Goal: Information Seeking & Learning: Learn about a topic

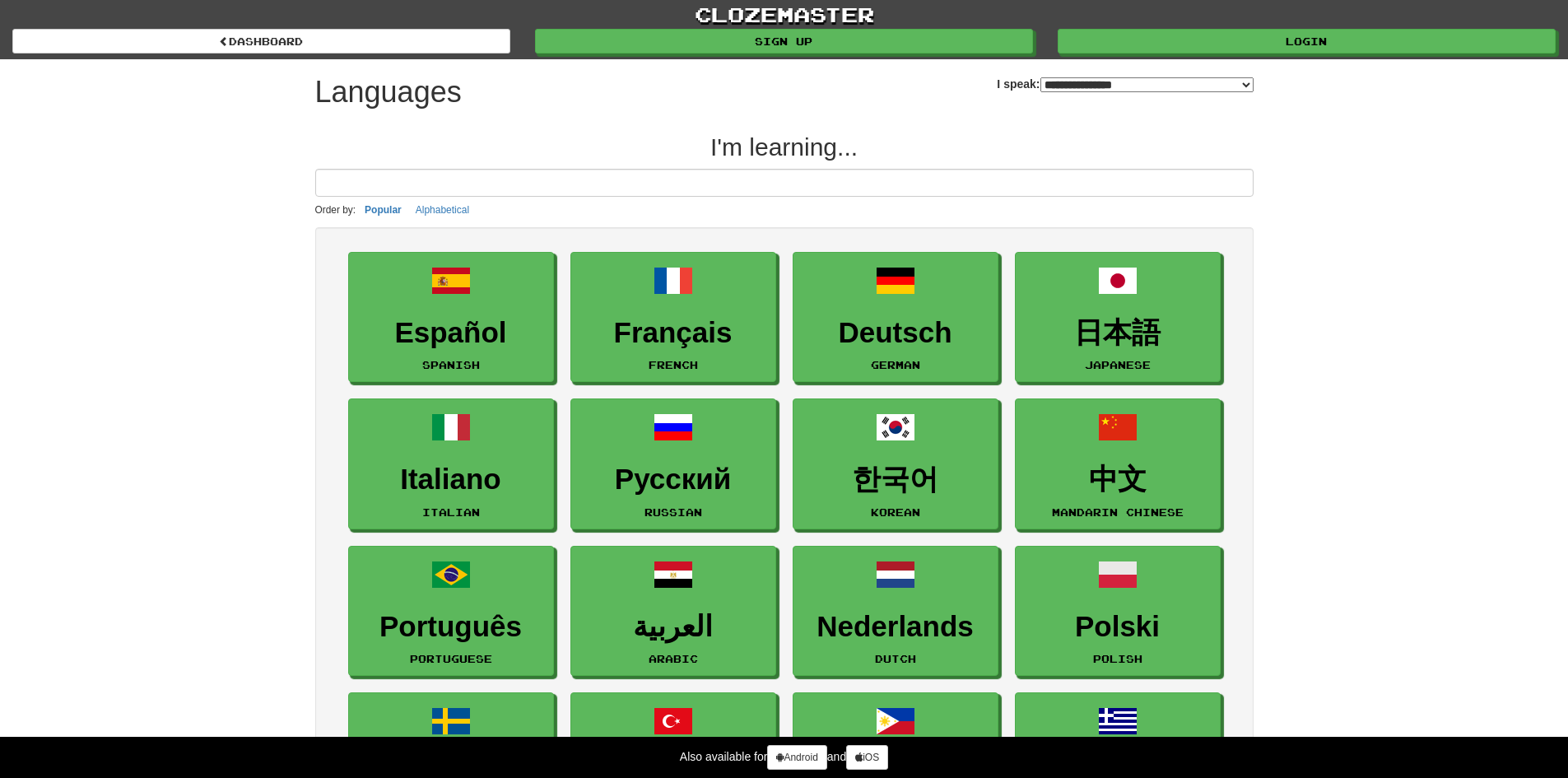
click at [392, 191] on input at bounding box center [785, 182] width 939 height 28
click at [391, 190] on input at bounding box center [785, 182] width 939 height 28
click at [1165, 77] on select "**********" at bounding box center [1147, 84] width 213 height 14
select select "********"
click at [1041, 77] on select "**********" at bounding box center [1147, 84] width 213 height 14
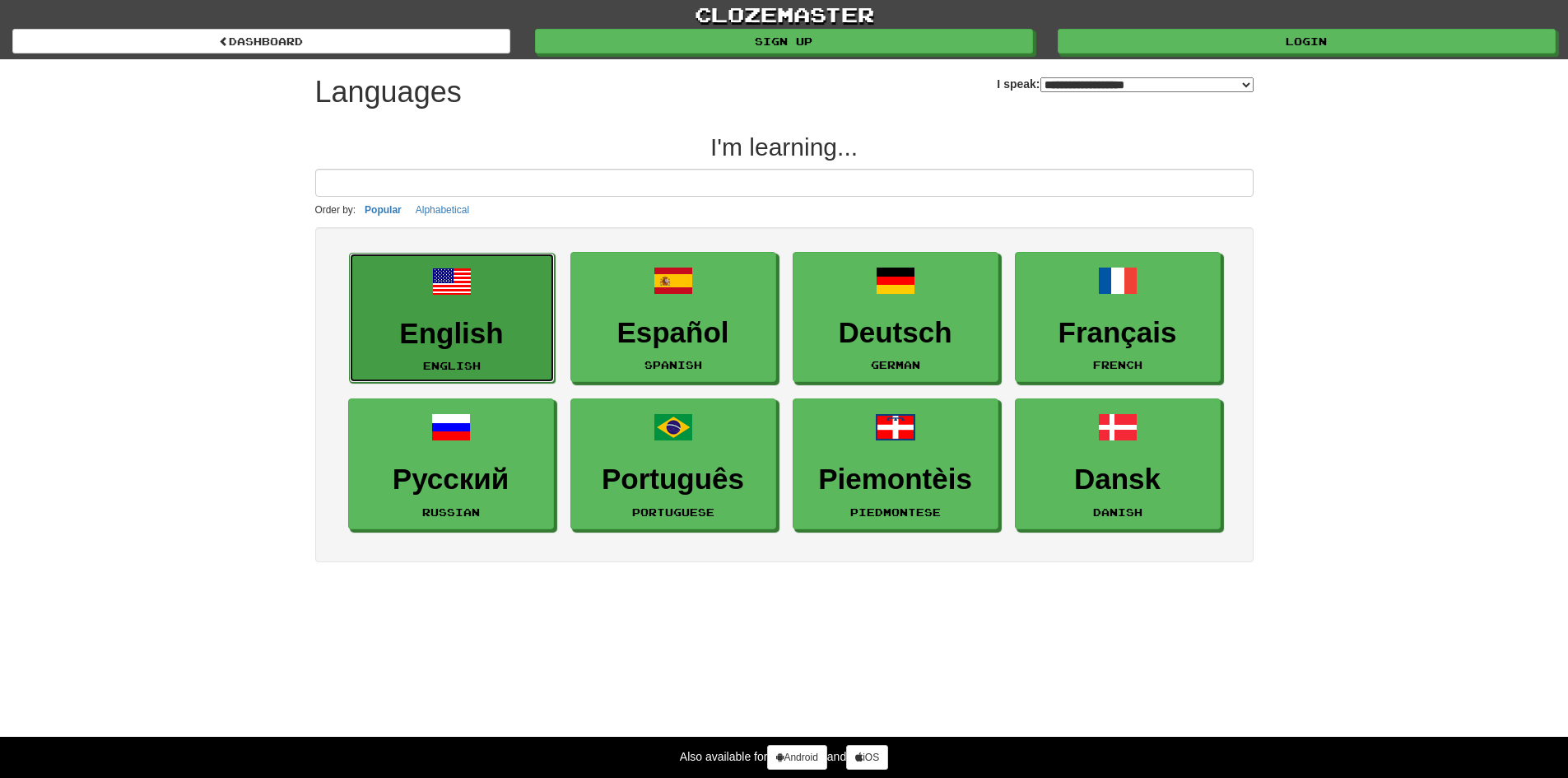
click at [457, 304] on link "English English" at bounding box center [452, 318] width 206 height 131
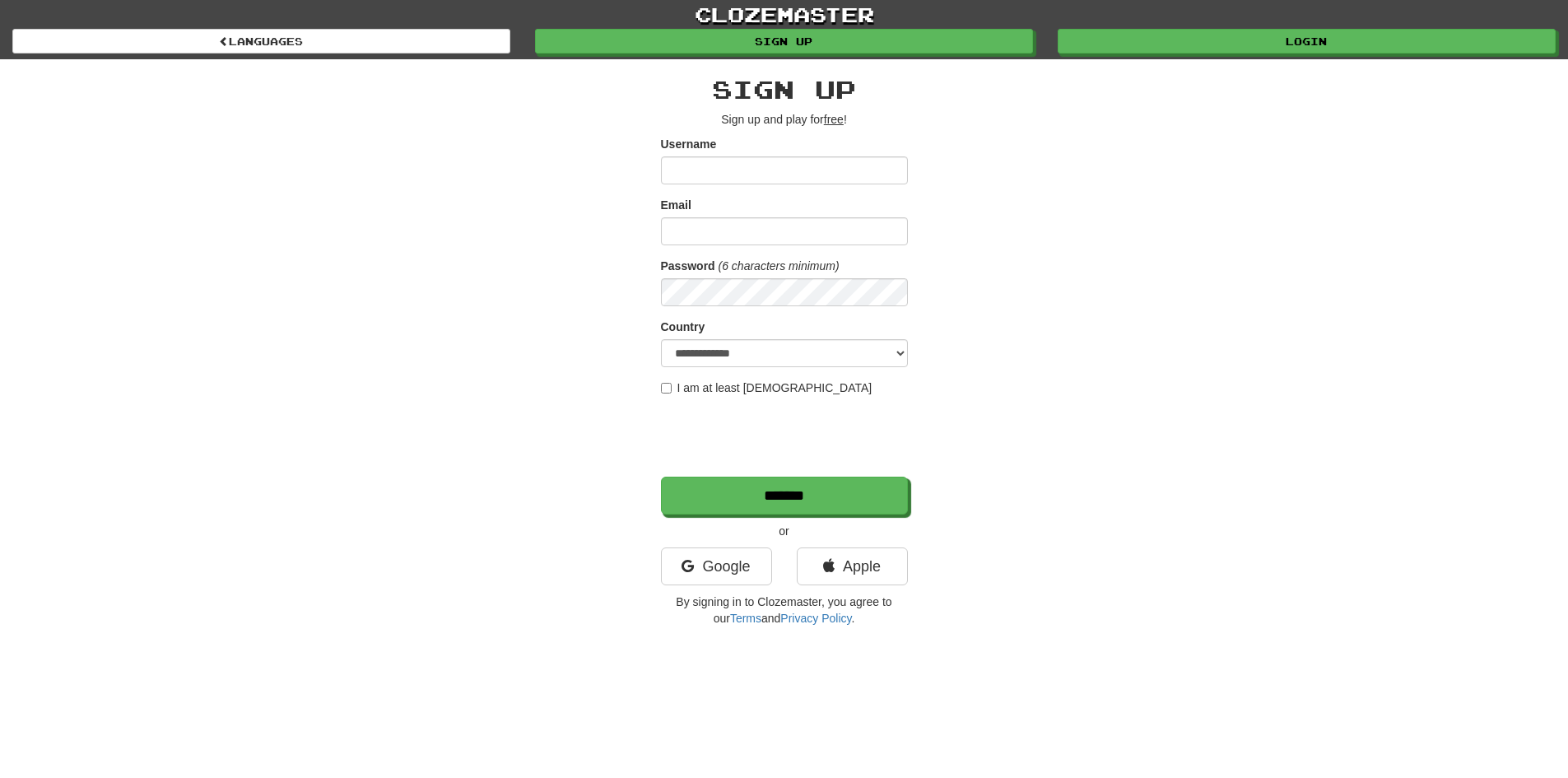
click at [709, 175] on input "Username" at bounding box center [784, 170] width 247 height 28
click at [703, 227] on input "Email" at bounding box center [784, 231] width 247 height 28
type input "**********"
select select "**"
click at [719, 174] on input "Username" at bounding box center [784, 170] width 247 height 28
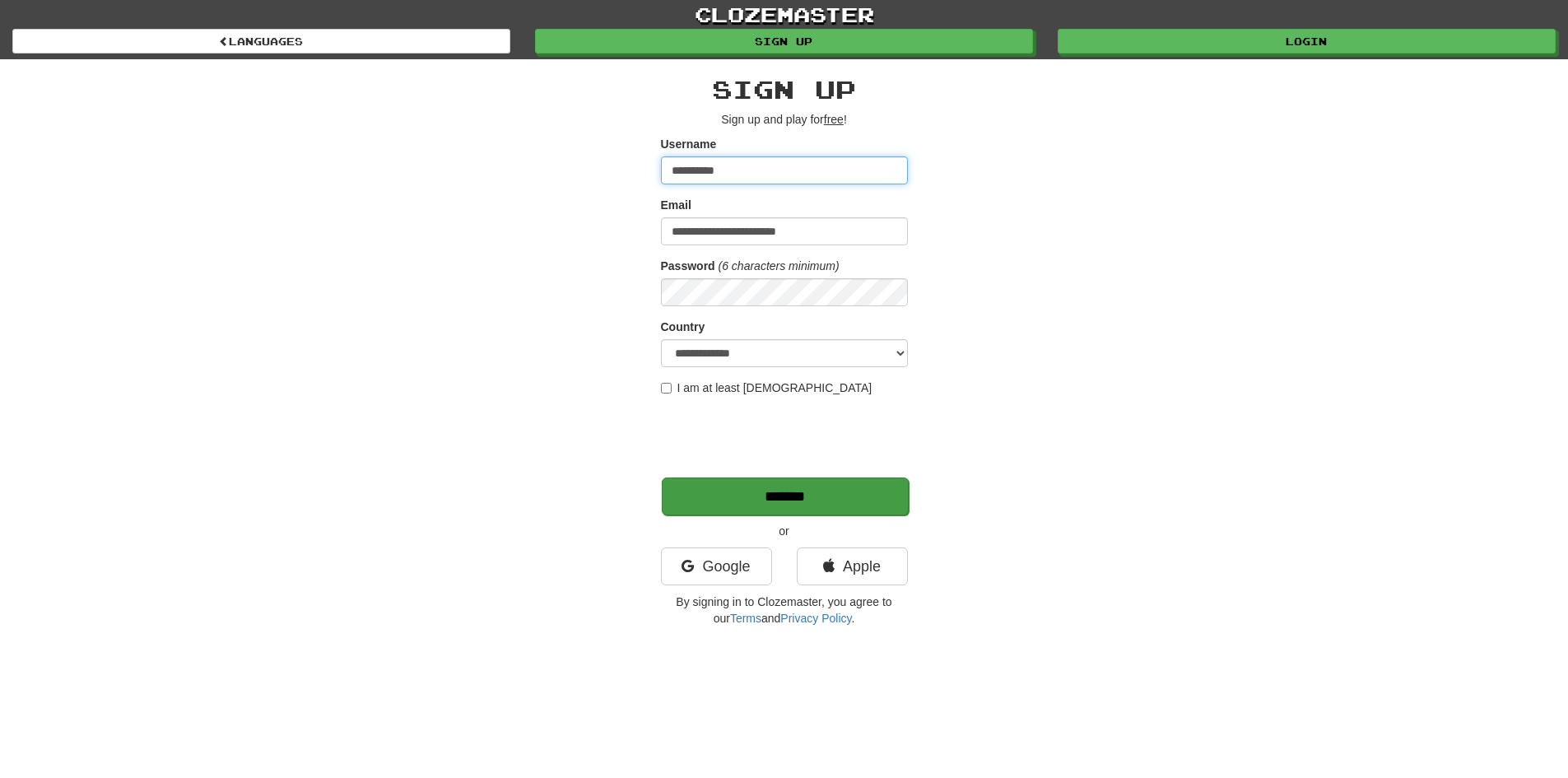
type input "**********"
click at [779, 500] on input "*******" at bounding box center [785, 496] width 247 height 38
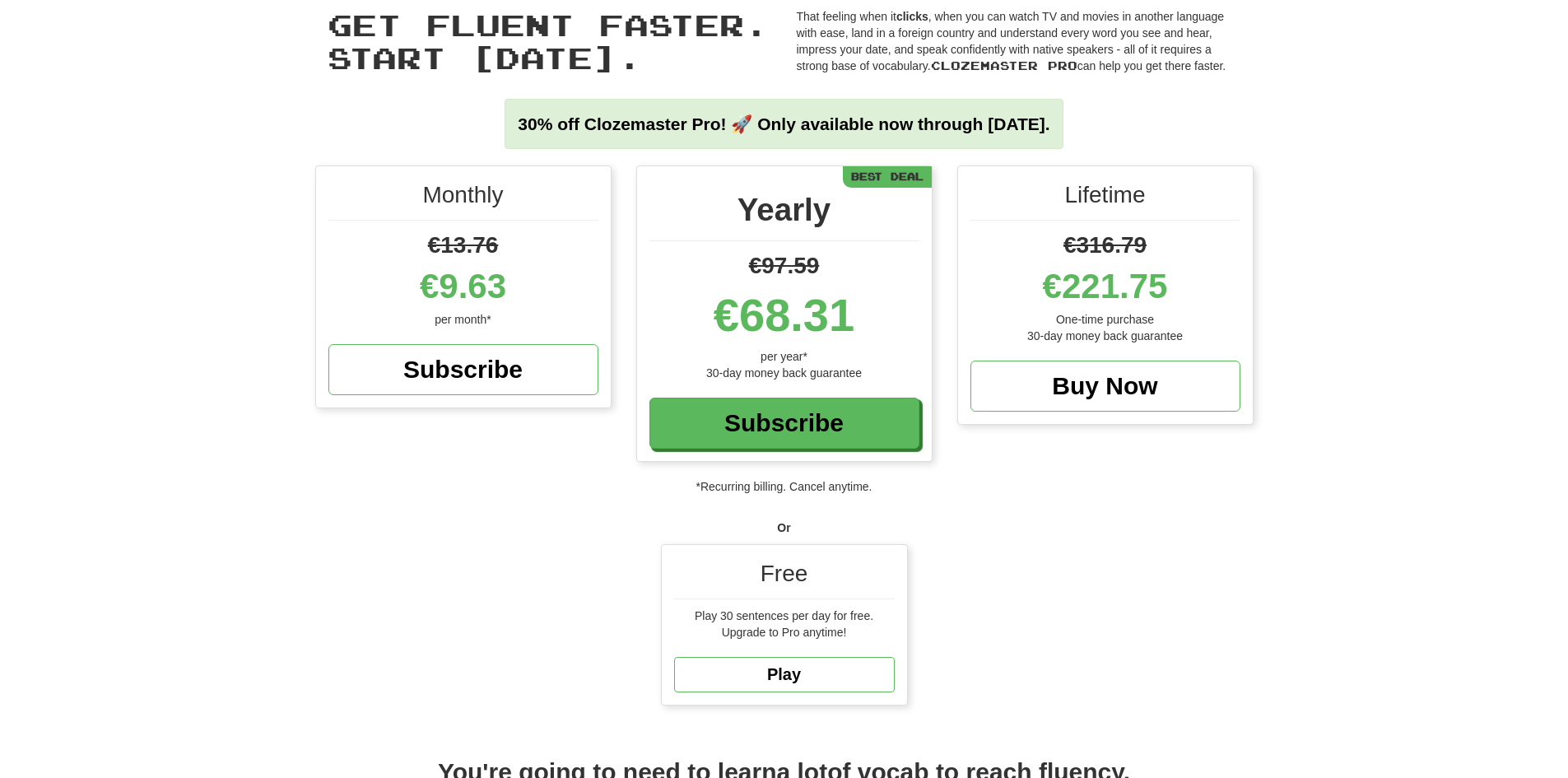
scroll to position [165, 0]
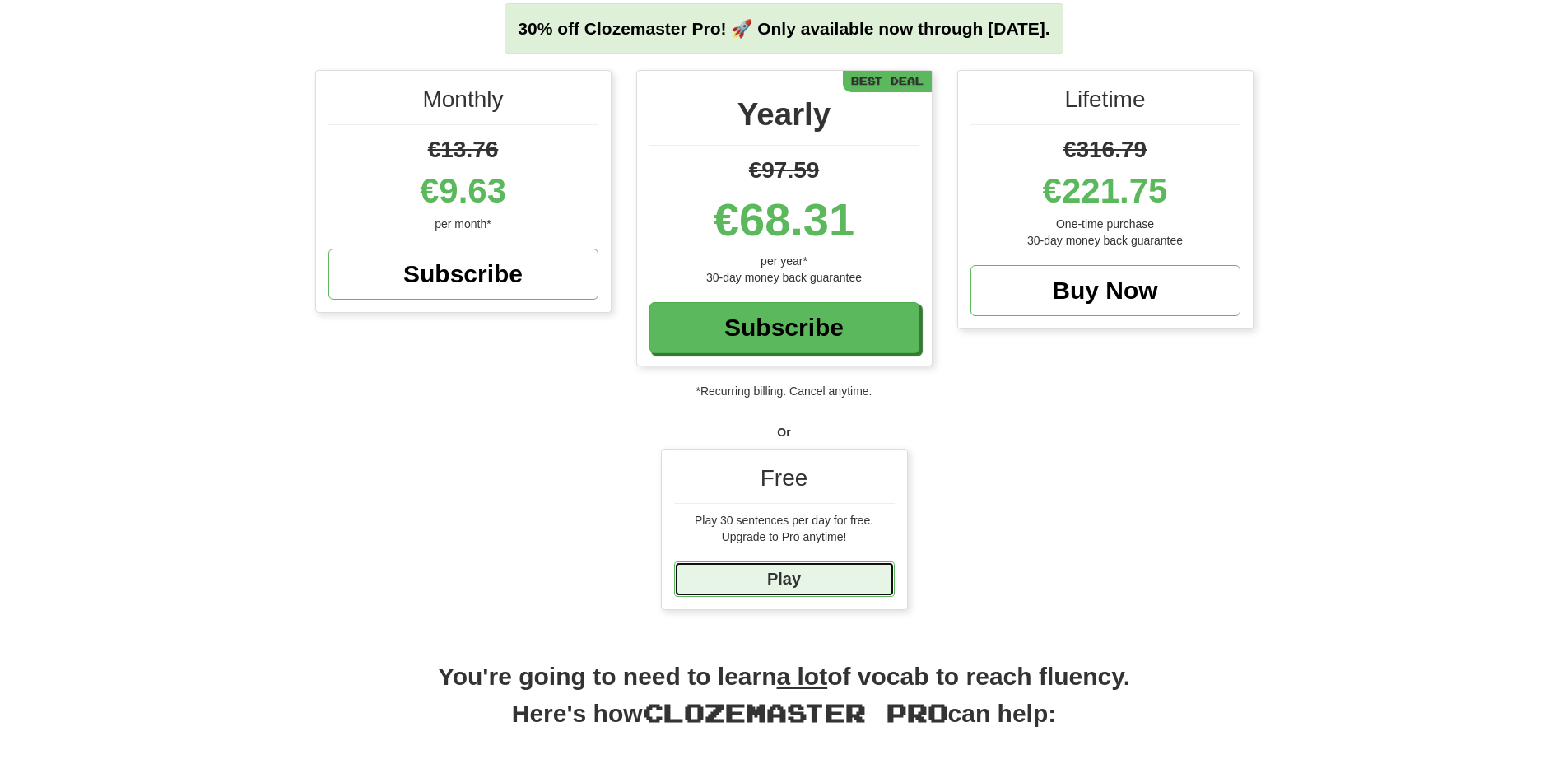
click at [764, 579] on link "Play" at bounding box center [784, 579] width 220 height 36
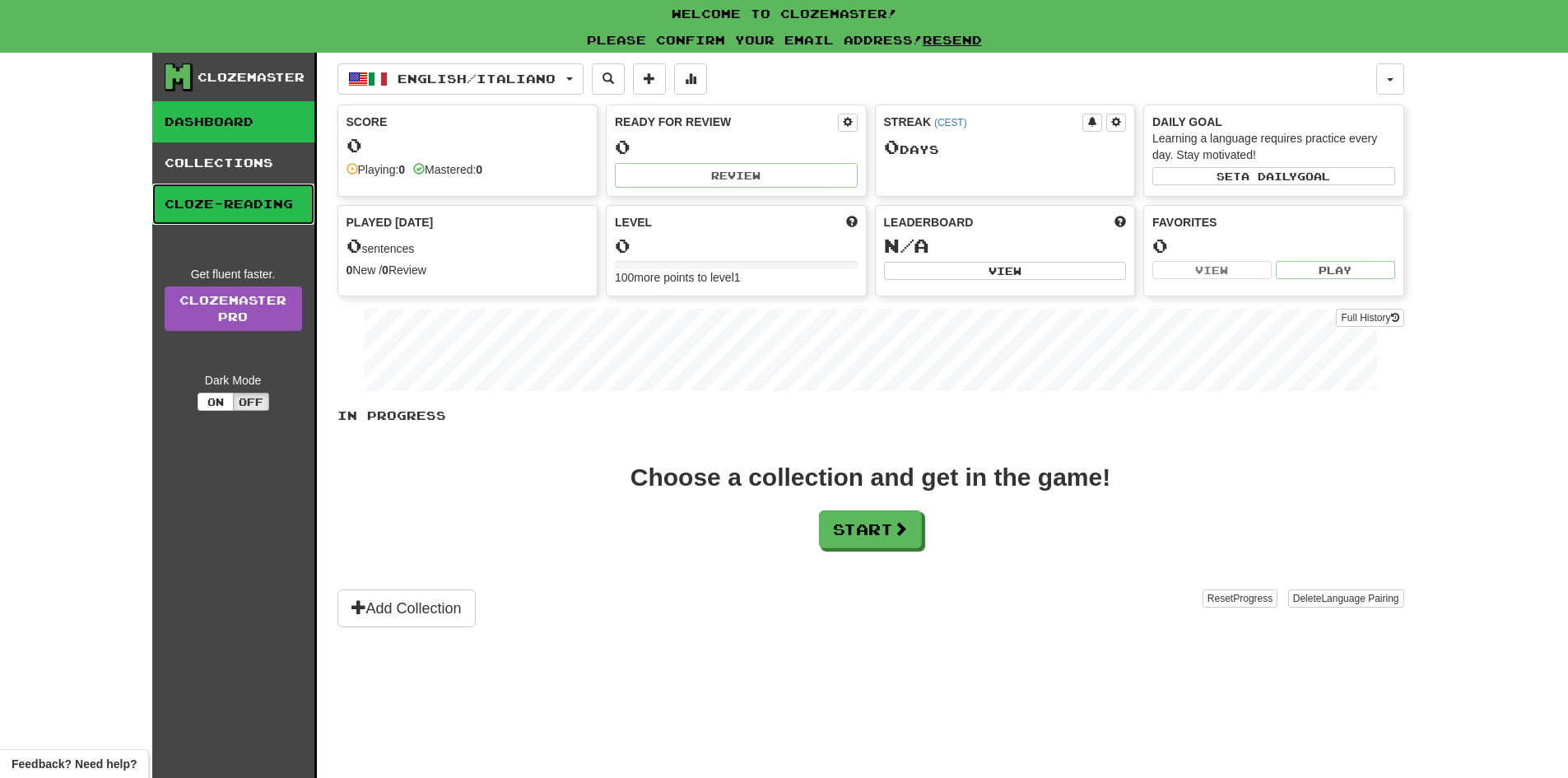
click at [212, 208] on link "Cloze-Reading" at bounding box center [233, 204] width 162 height 41
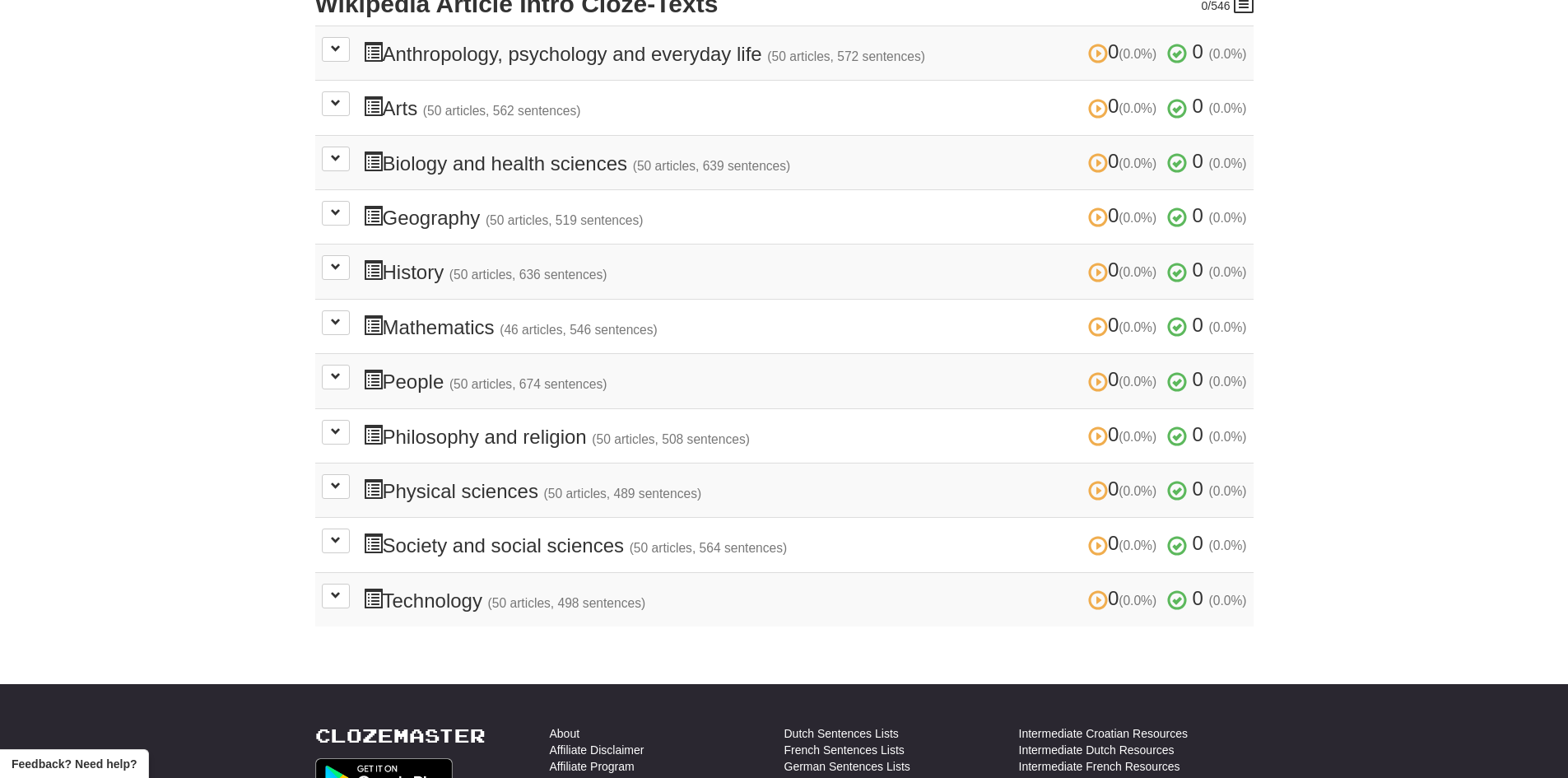
scroll to position [412, 0]
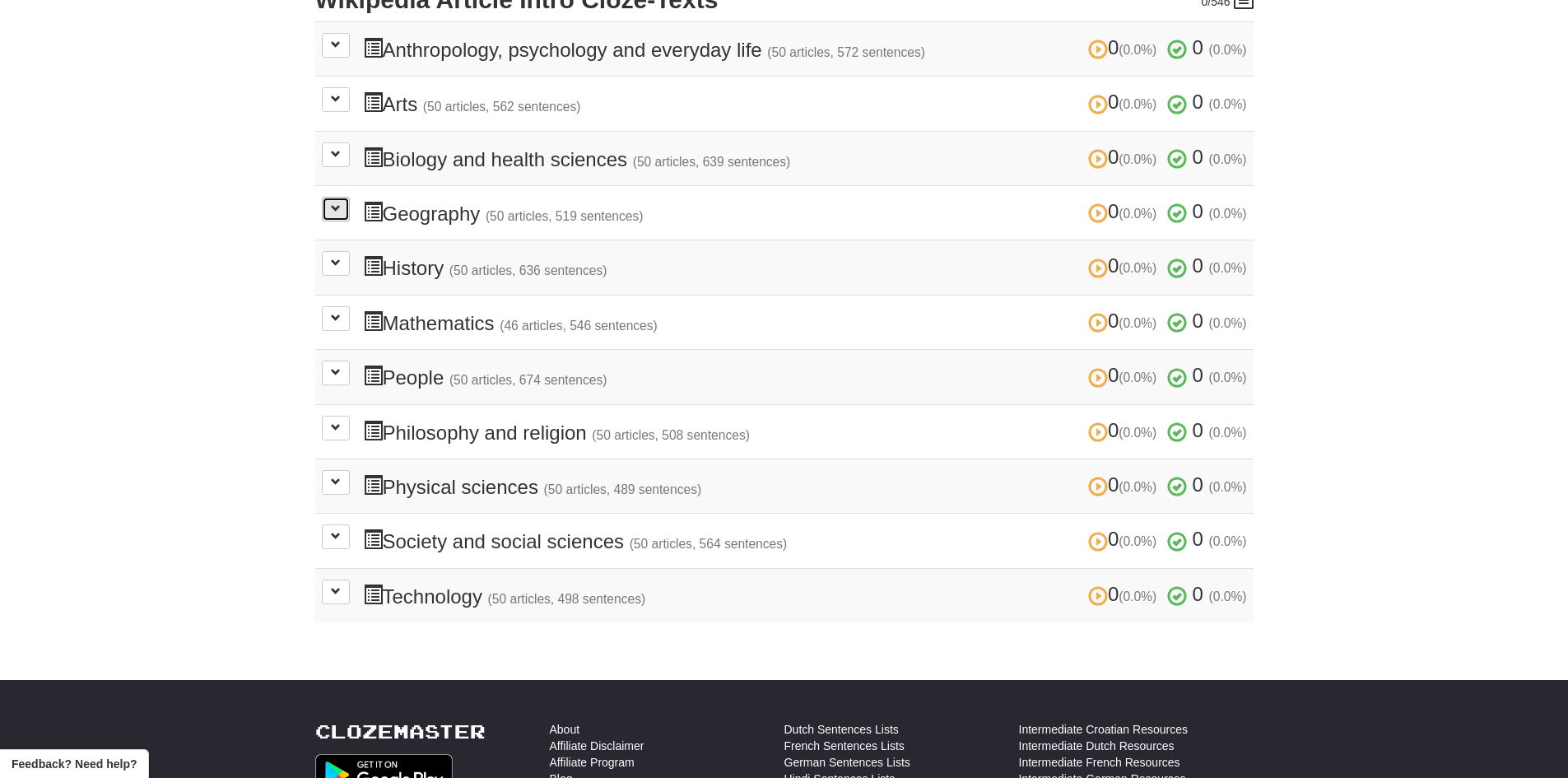
click at [343, 216] on button at bounding box center [336, 208] width 28 height 25
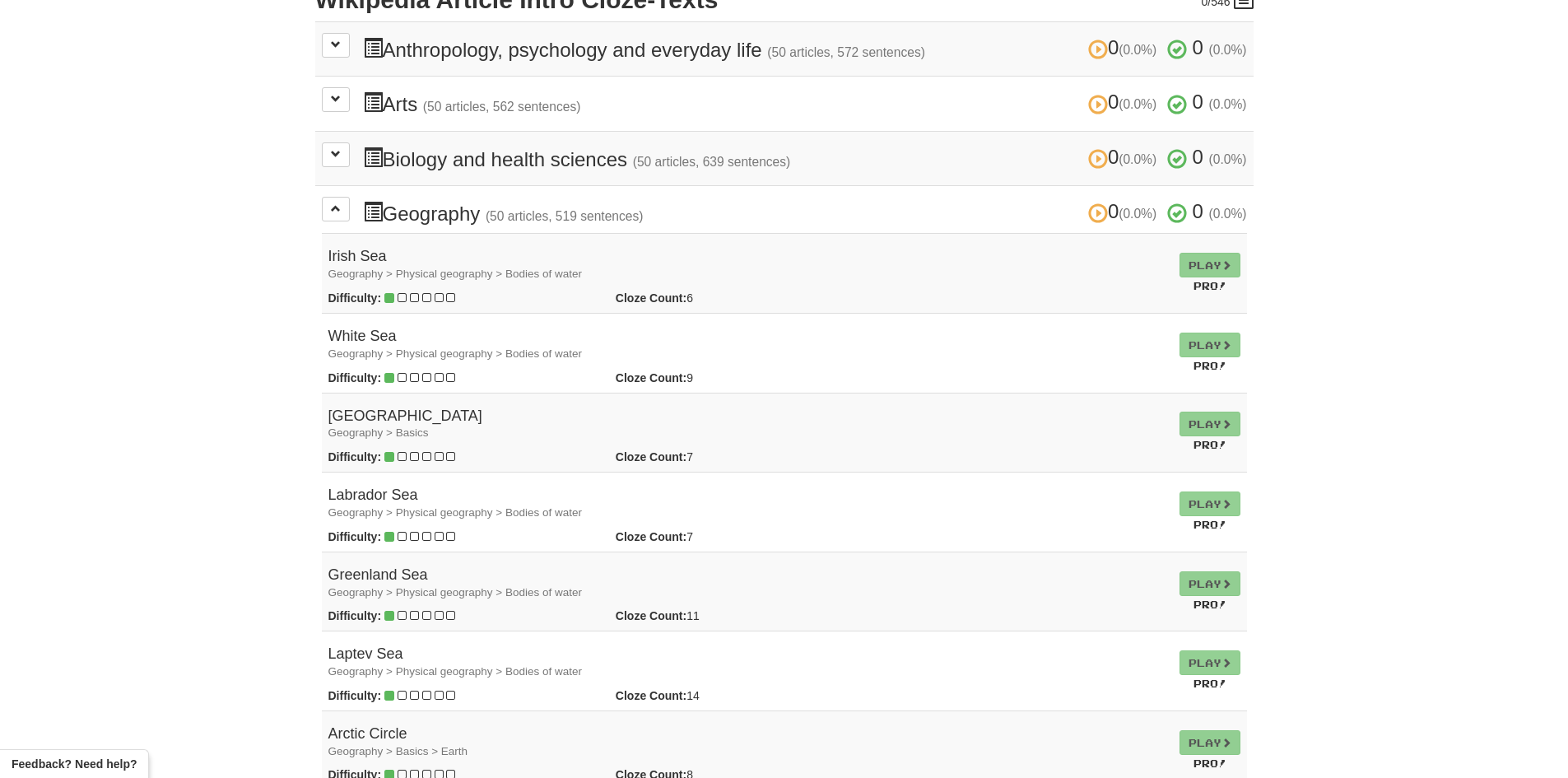
click at [1202, 264] on td "Play Pro!" at bounding box center [1210, 274] width 74 height 80
click at [346, 292] on strong "Difficulty:" at bounding box center [355, 298] width 54 height 13
click at [1199, 270] on td "Play Pro!" at bounding box center [1210, 274] width 74 height 80
click at [1198, 262] on td "Play Pro!" at bounding box center [1210, 274] width 74 height 80
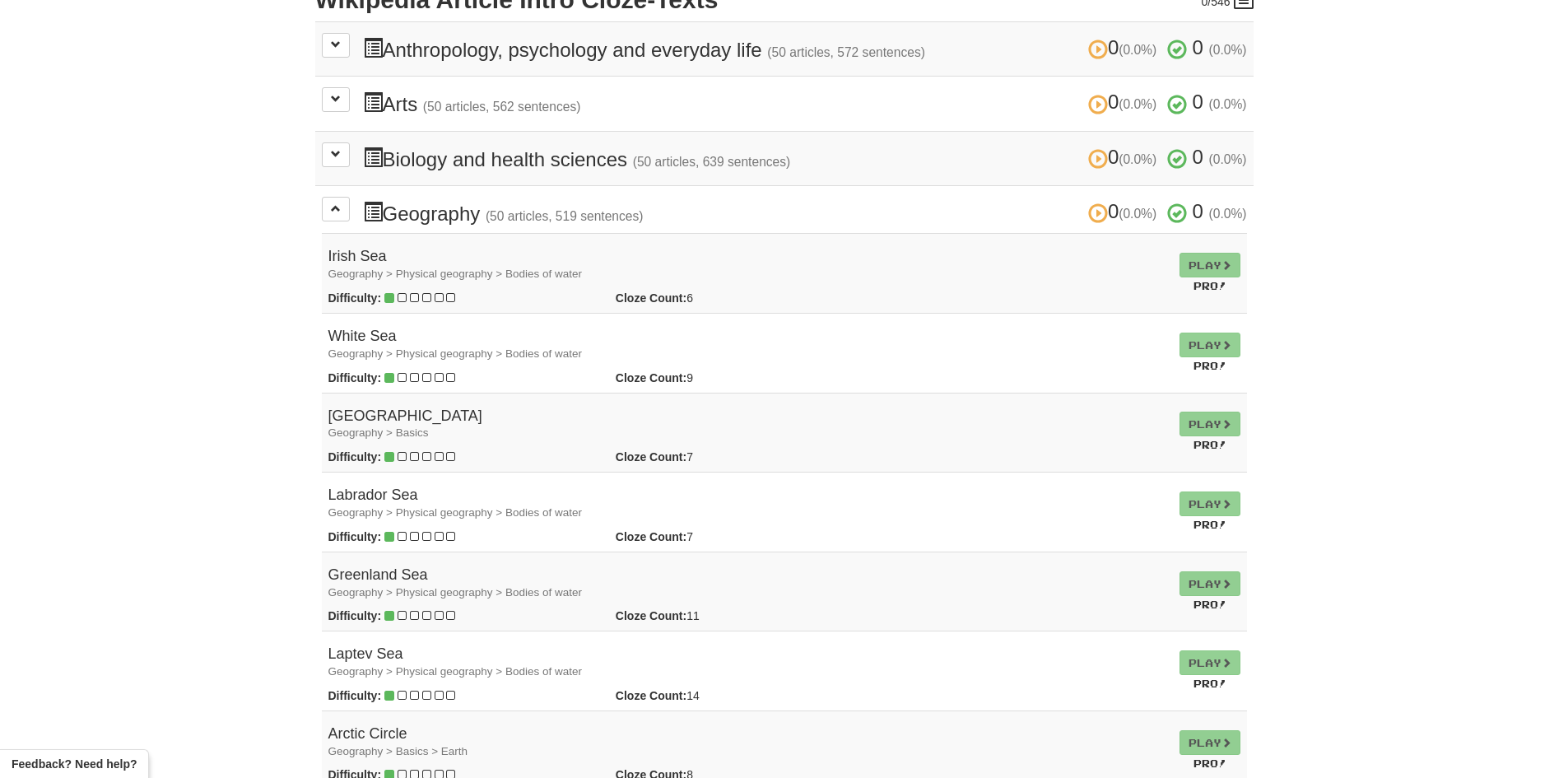
click at [1198, 260] on td "Play Pro!" at bounding box center [1210, 274] width 74 height 80
click at [1186, 268] on td "Play Pro!" at bounding box center [1210, 274] width 74 height 80
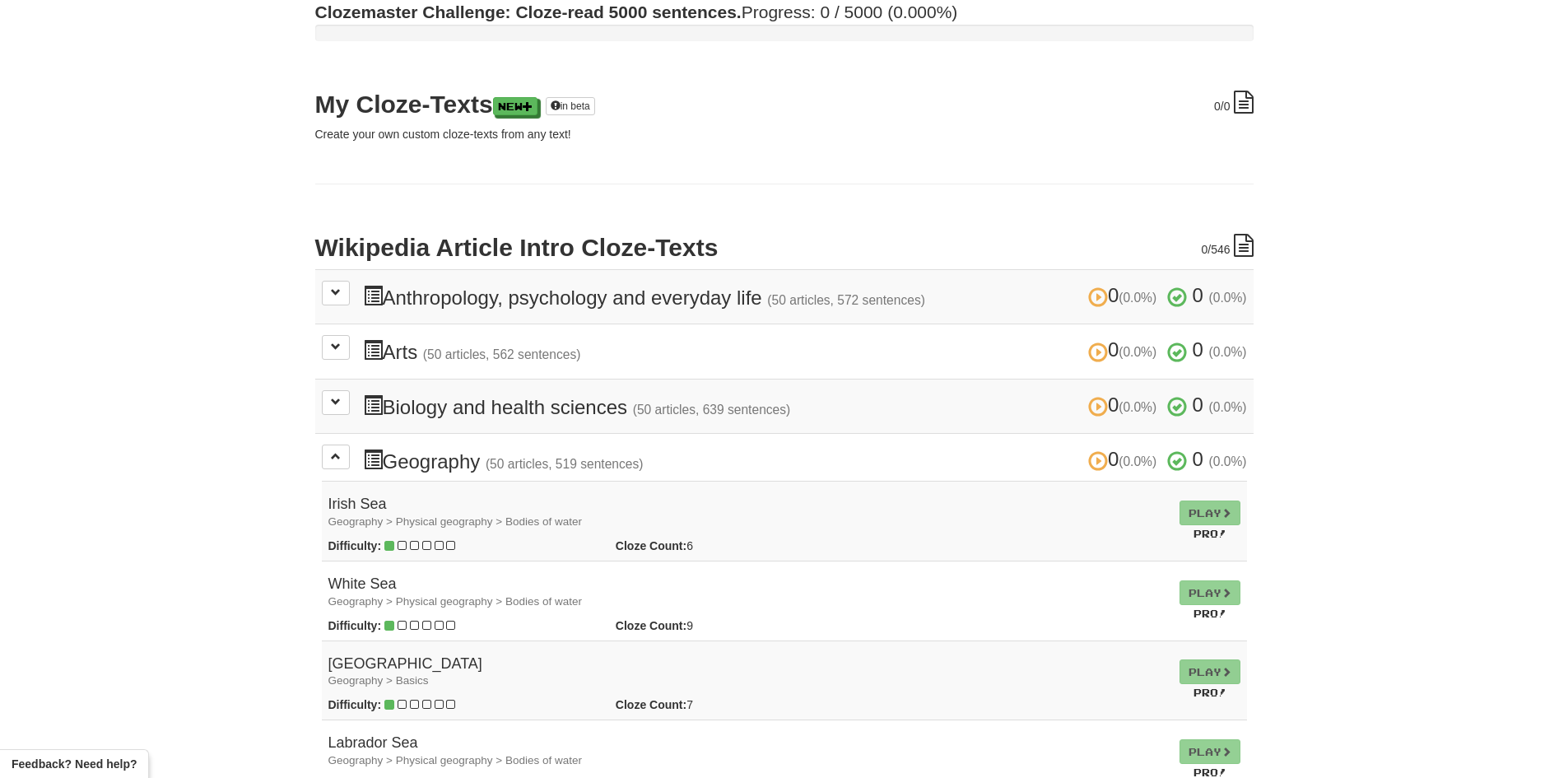
scroll to position [0, 0]
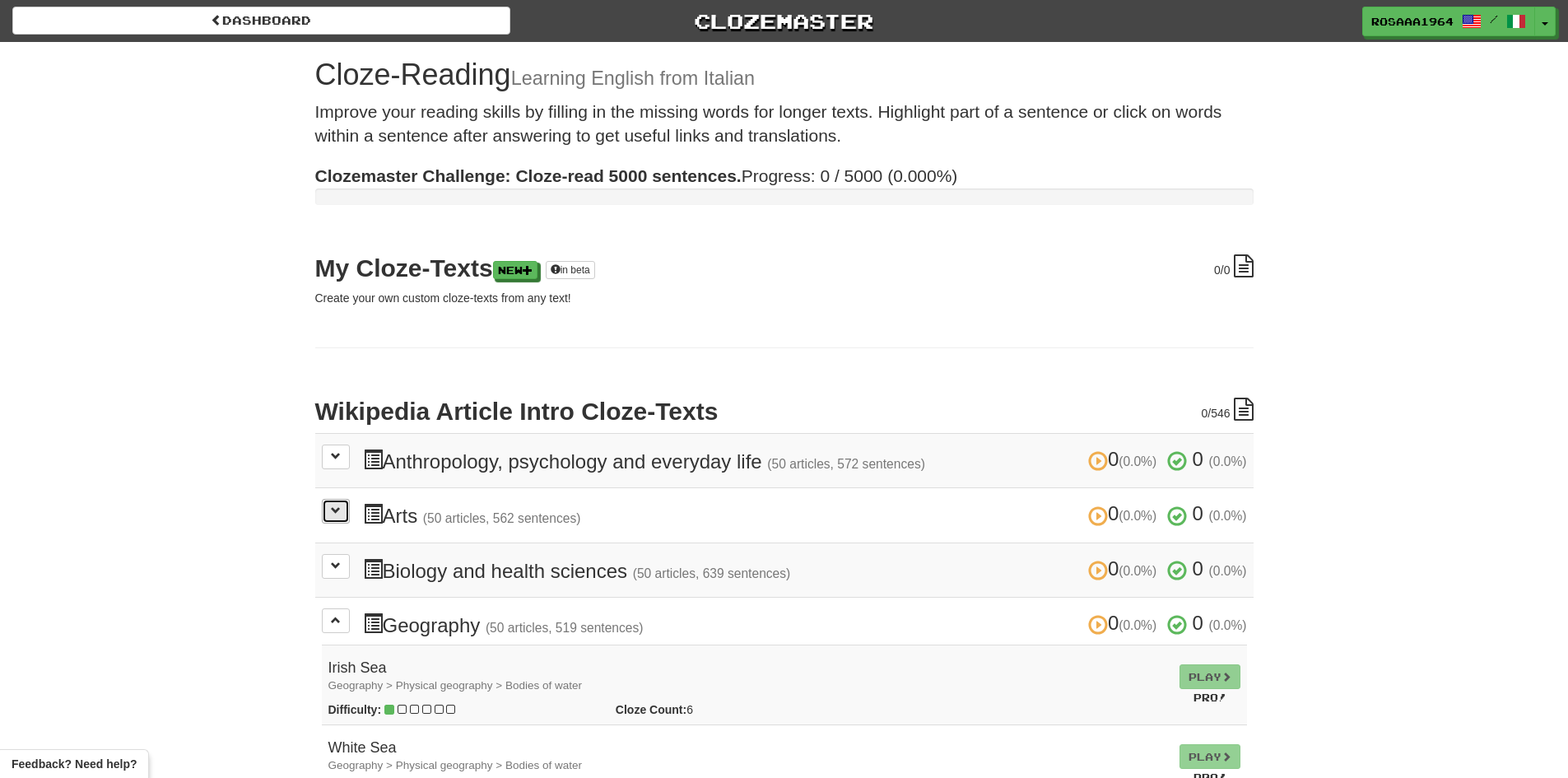
click at [349, 508] on button at bounding box center [336, 511] width 28 height 25
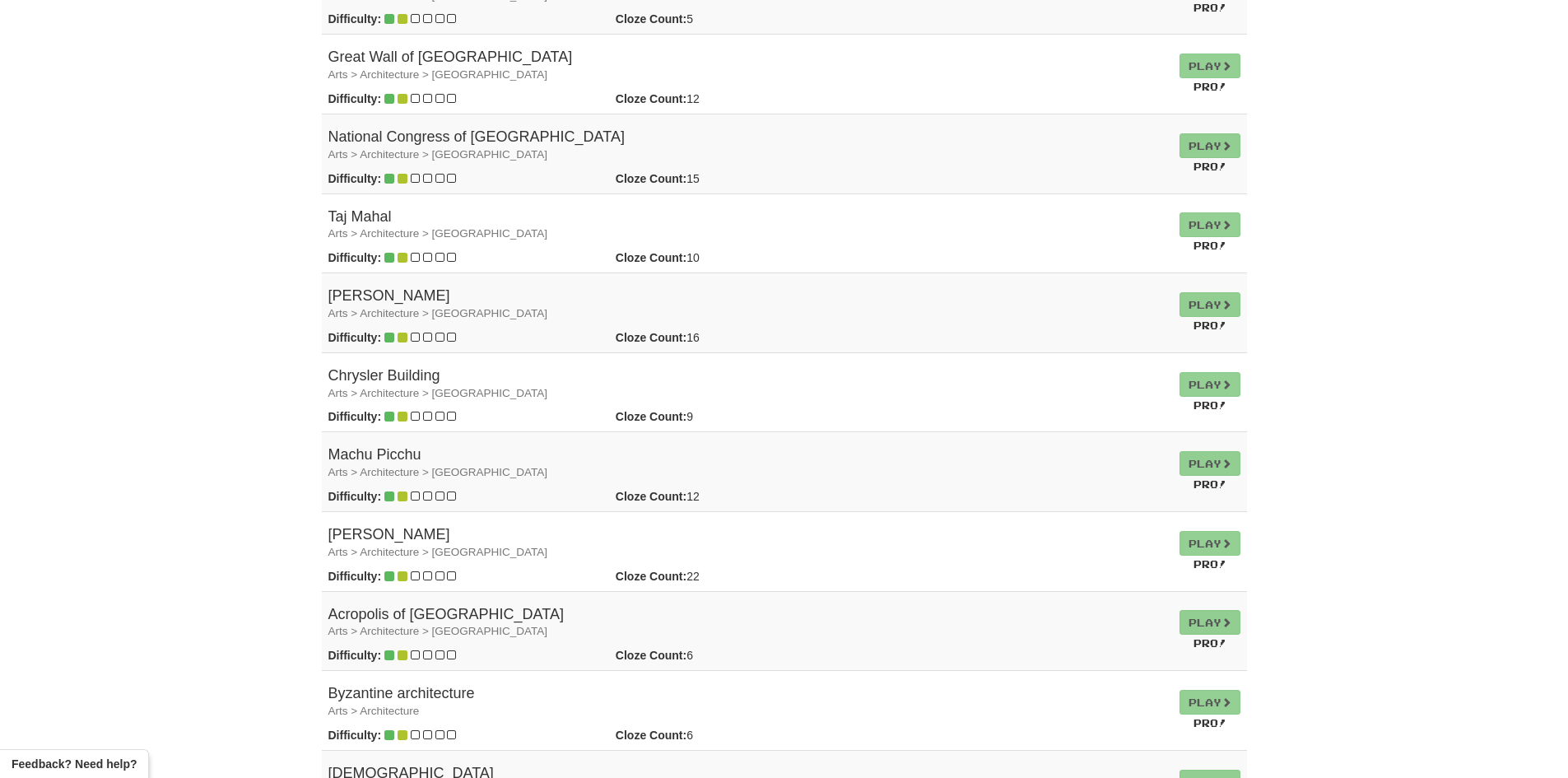
scroll to position [2634, 0]
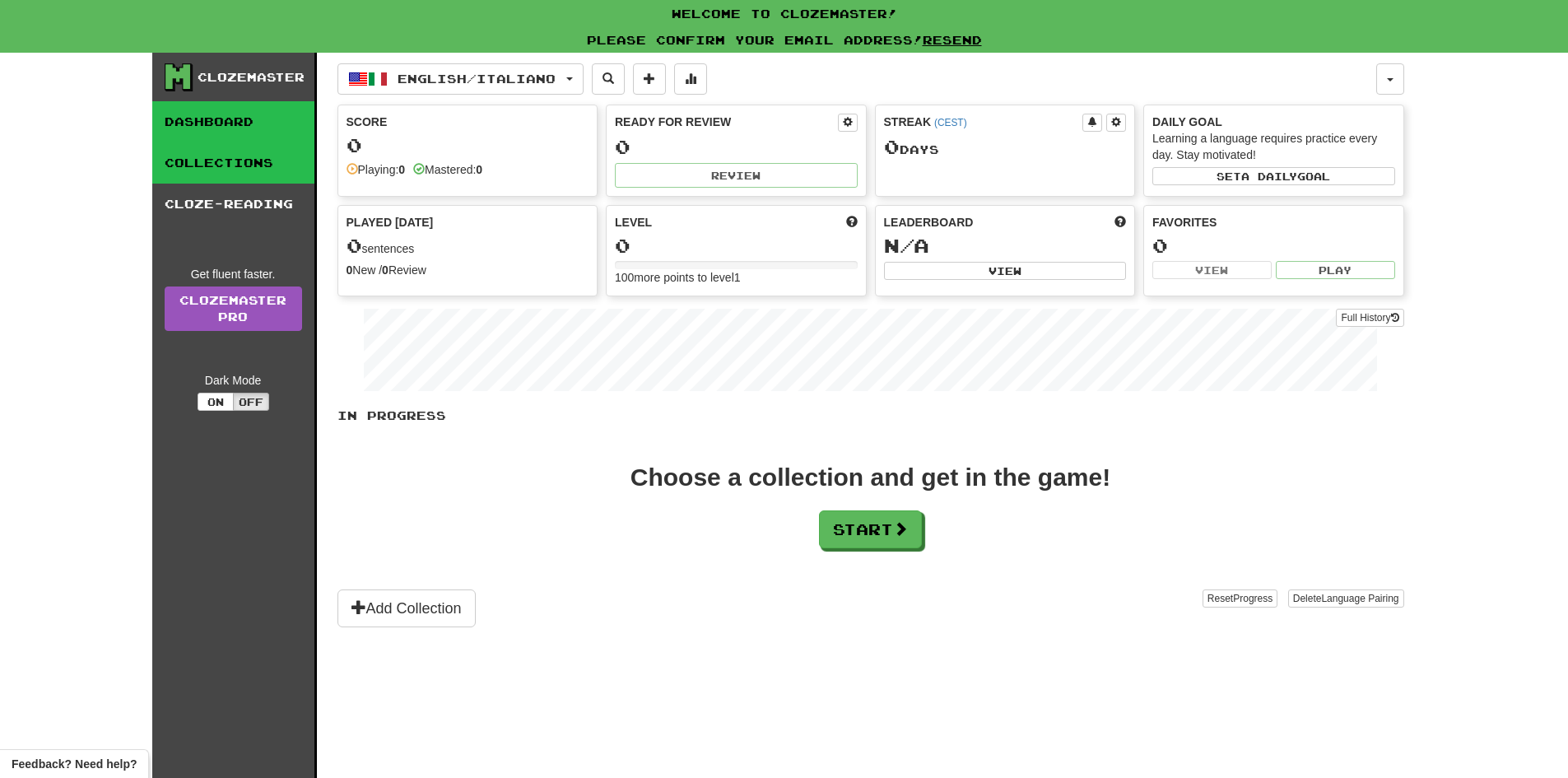
click at [219, 151] on link "Collections" at bounding box center [233, 162] width 162 height 41
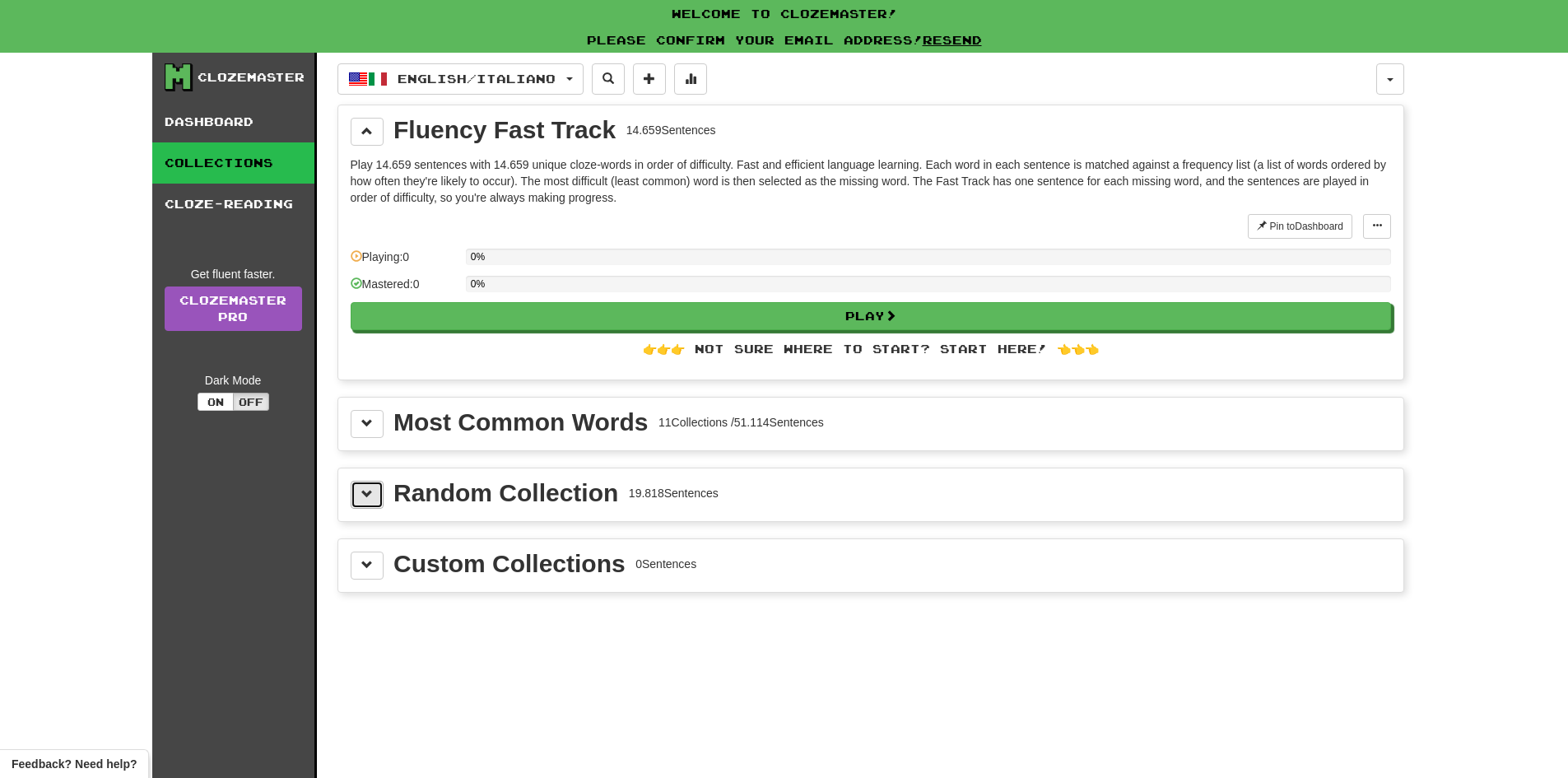
click at [357, 503] on button at bounding box center [366, 494] width 33 height 28
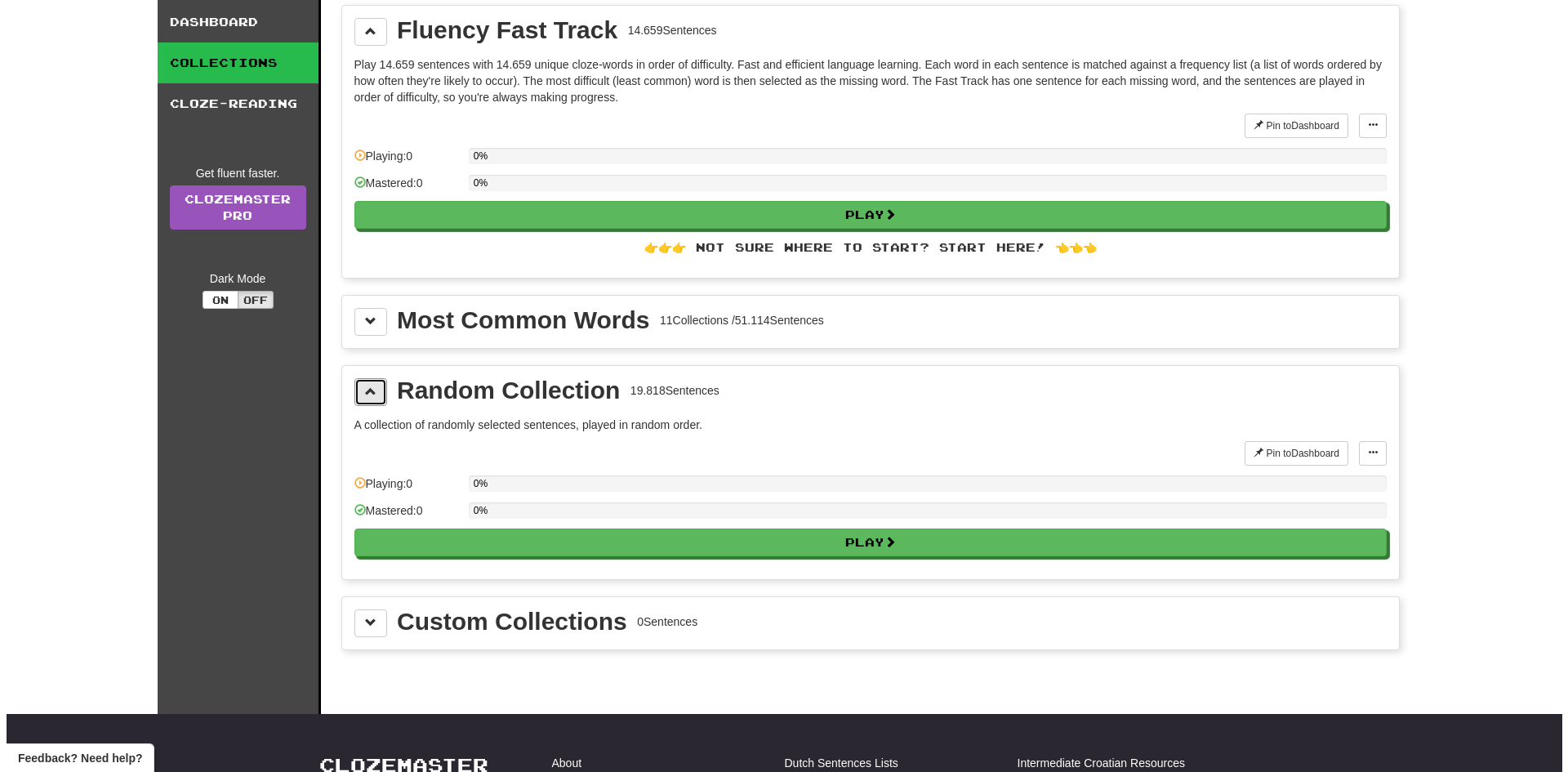
scroll to position [245, 0]
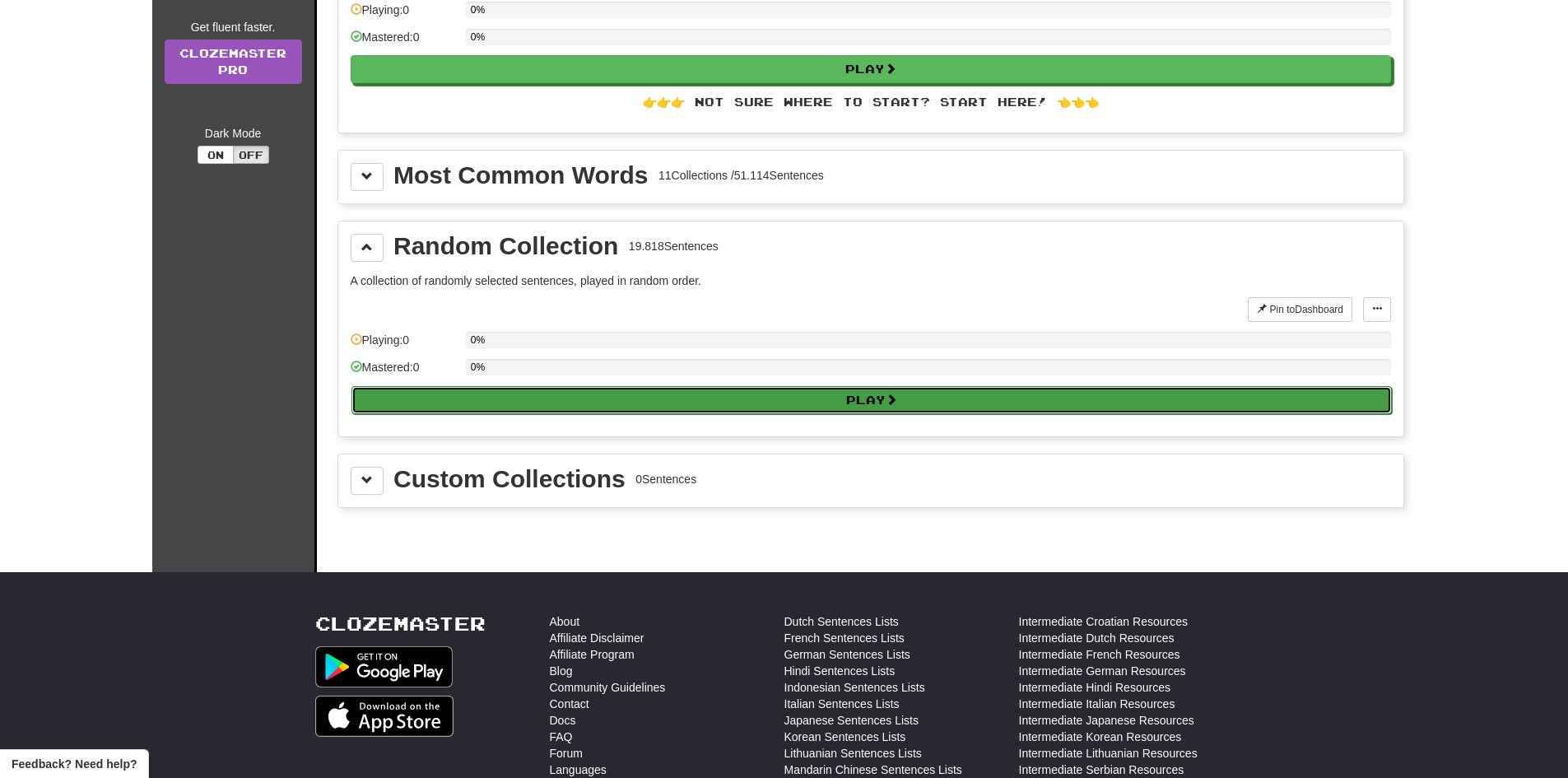
click at [864, 397] on button "Play" at bounding box center [872, 400] width 1041 height 28
select select "**"
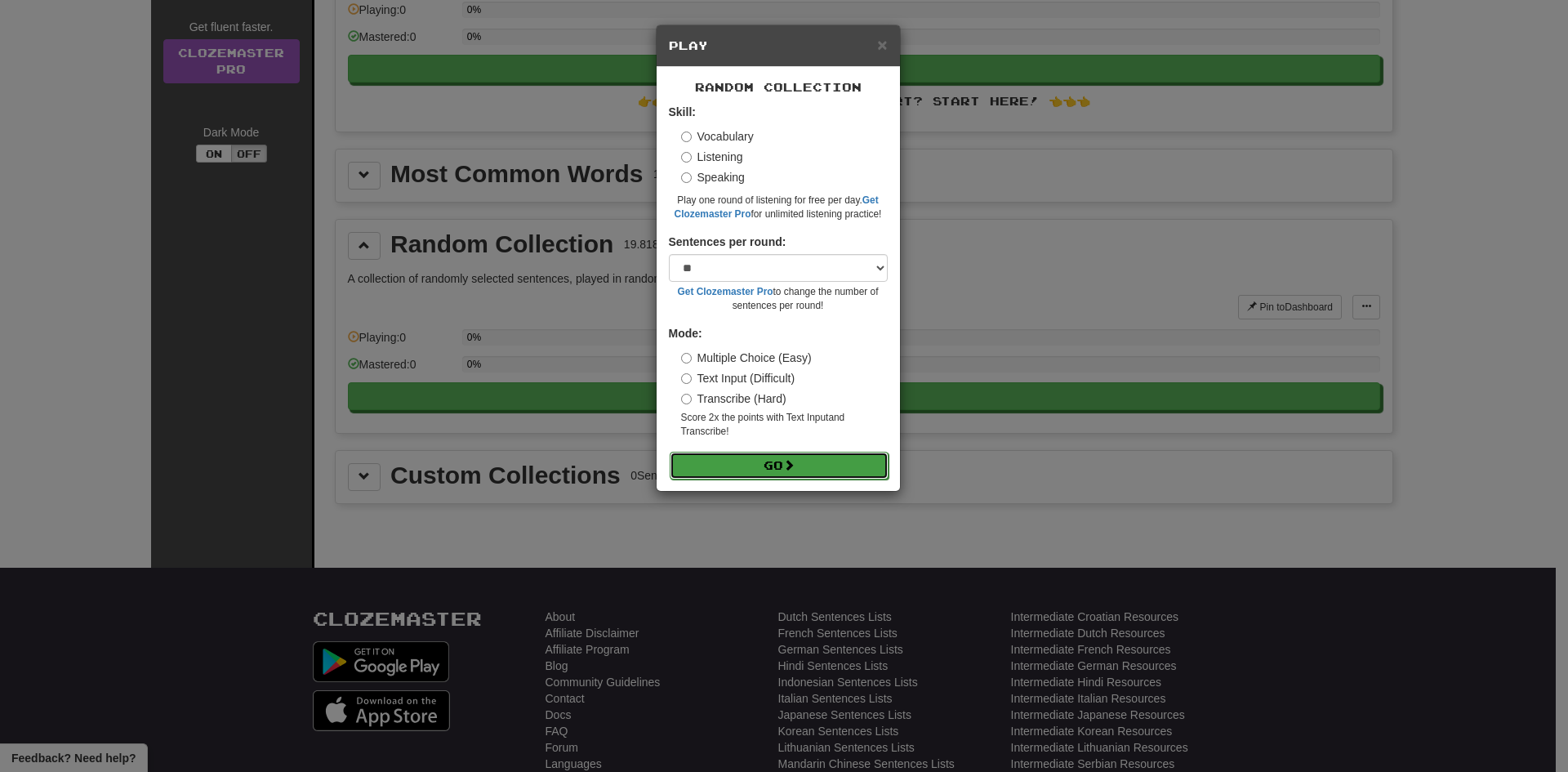
click at [786, 469] on span at bounding box center [789, 465] width 12 height 12
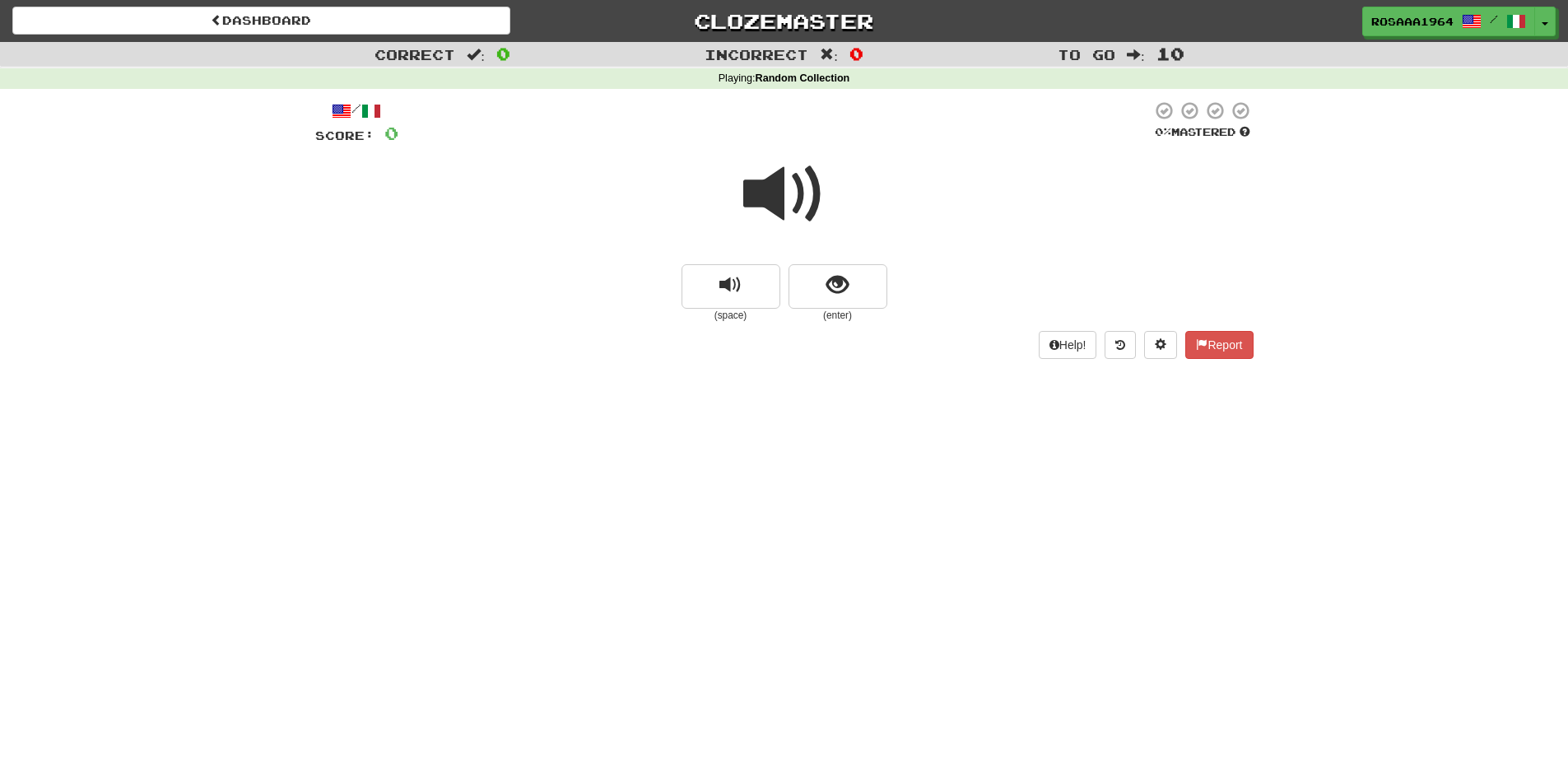
click at [767, 193] on span at bounding box center [784, 194] width 82 height 82
click at [747, 190] on span at bounding box center [784, 194] width 82 height 82
click at [764, 185] on span at bounding box center [784, 194] width 82 height 82
click at [843, 289] on span "show sentence" at bounding box center [838, 285] width 22 height 22
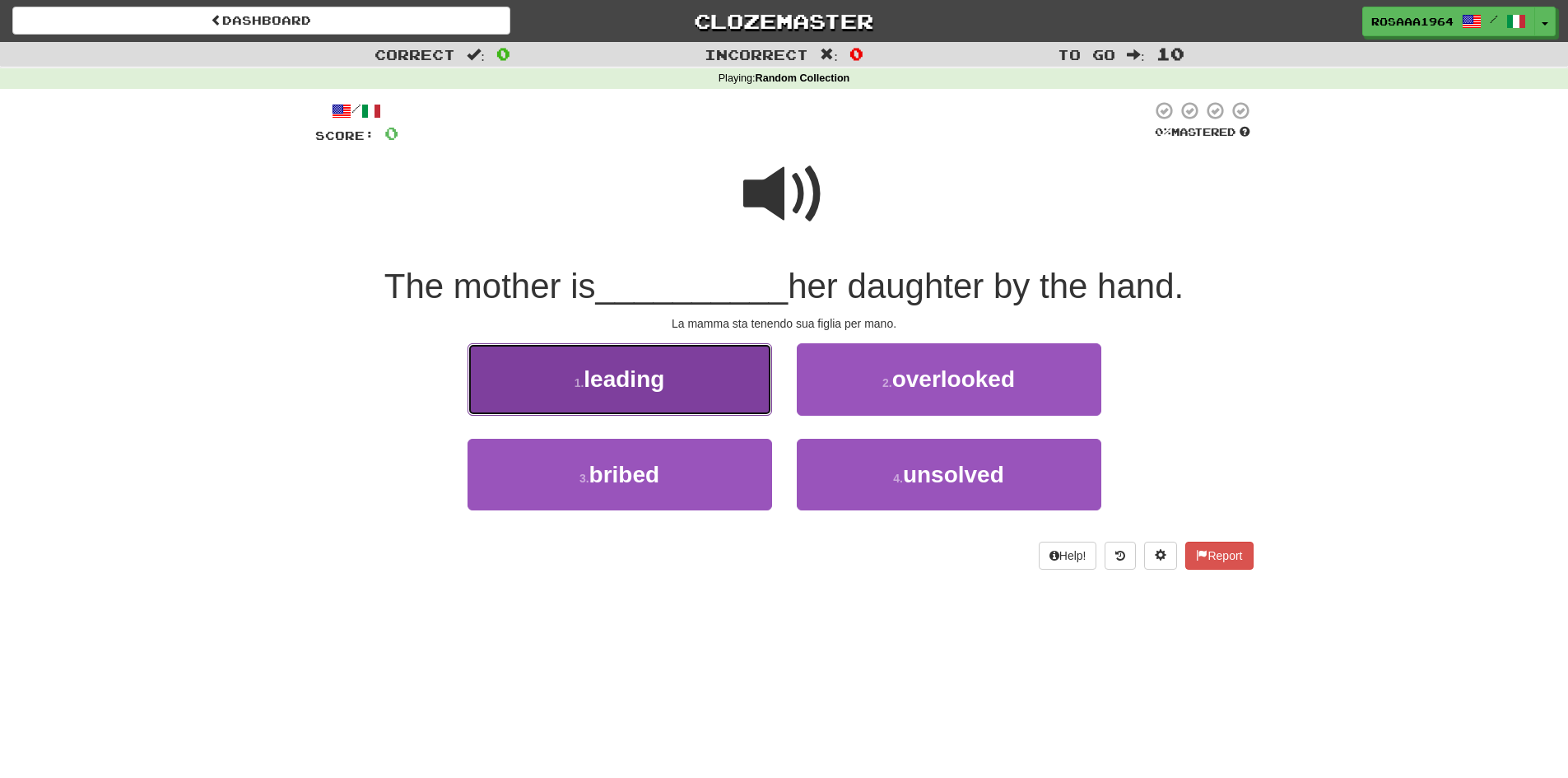
click at [676, 390] on button "1 . leading" at bounding box center [620, 379] width 304 height 71
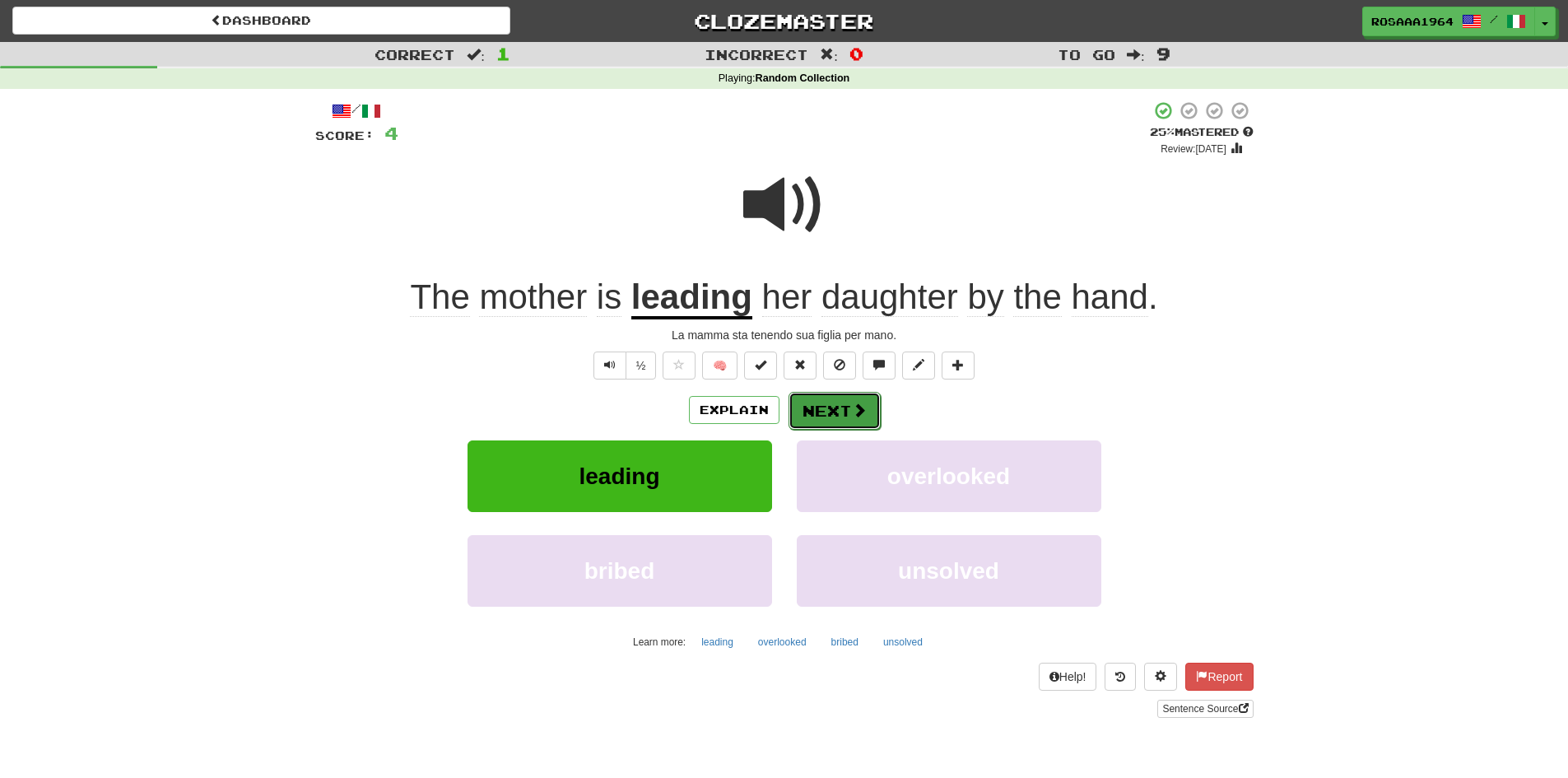
click at [835, 405] on button "Next" at bounding box center [834, 411] width 92 height 38
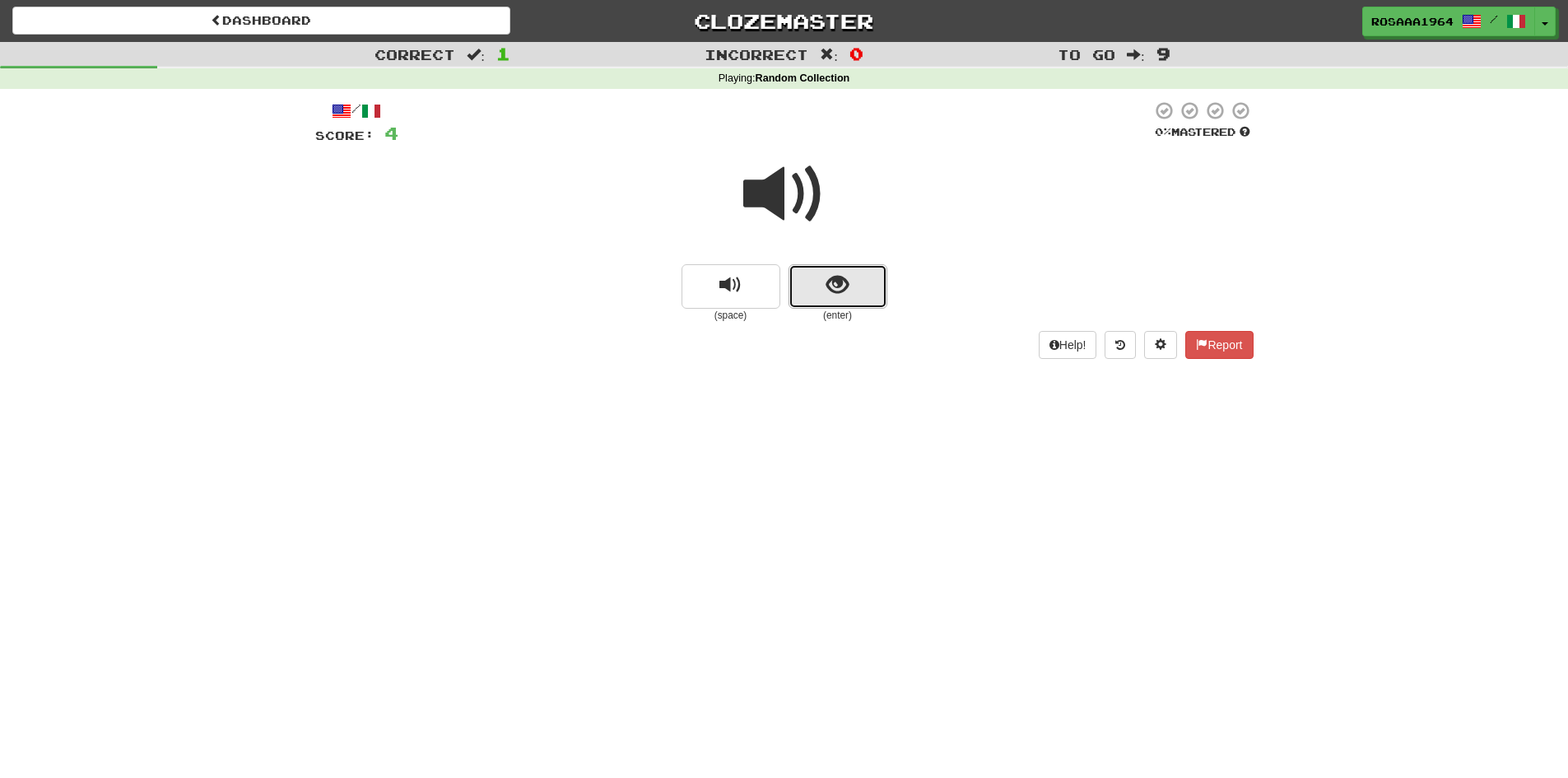
click at [818, 289] on button "show sentence" at bounding box center [838, 287] width 99 height 44
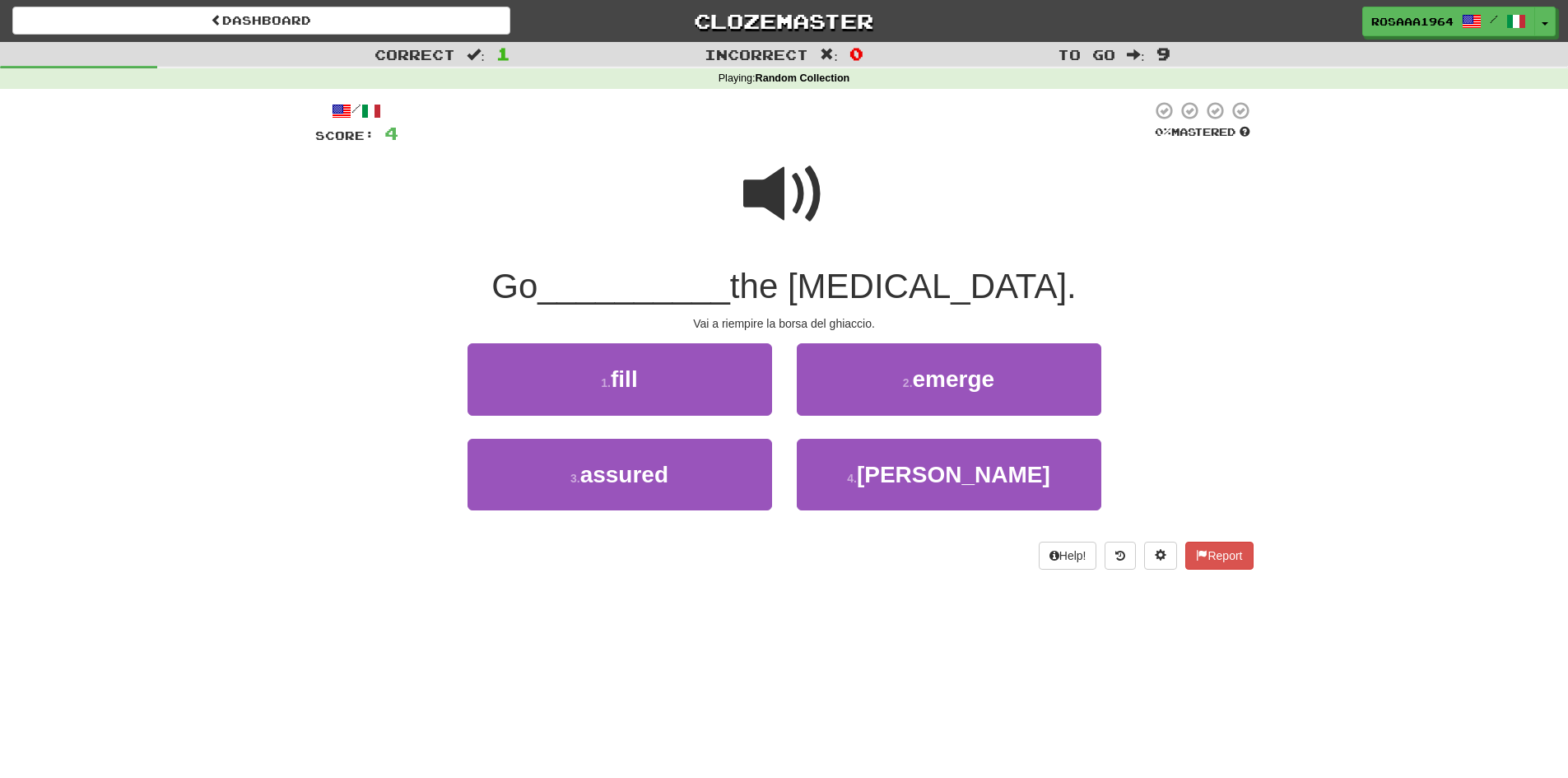
click at [753, 196] on span at bounding box center [784, 194] width 82 height 82
click at [781, 185] on span at bounding box center [784, 194] width 82 height 82
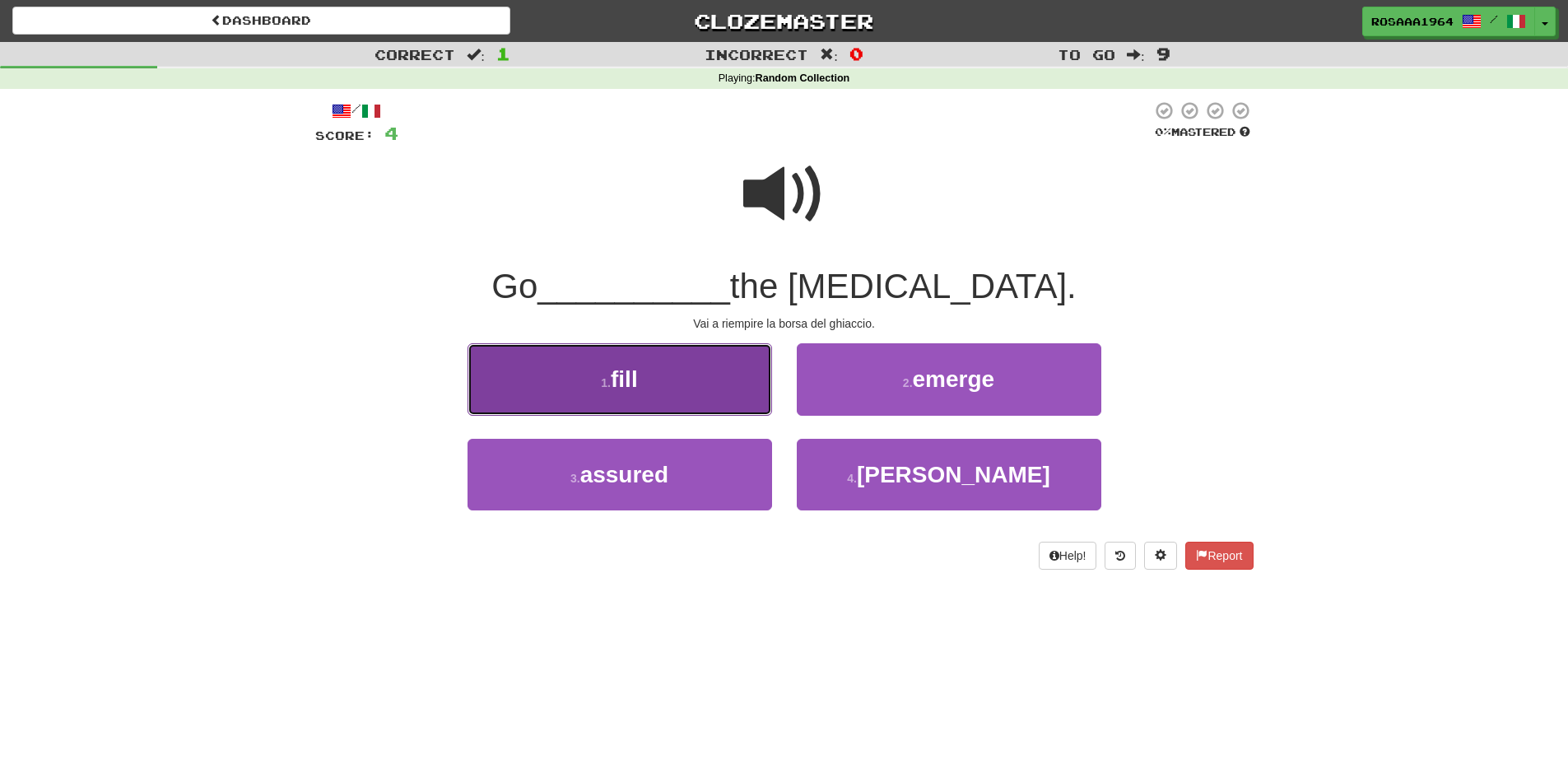
click at [624, 366] on span "fill" at bounding box center [624, 379] width 27 height 26
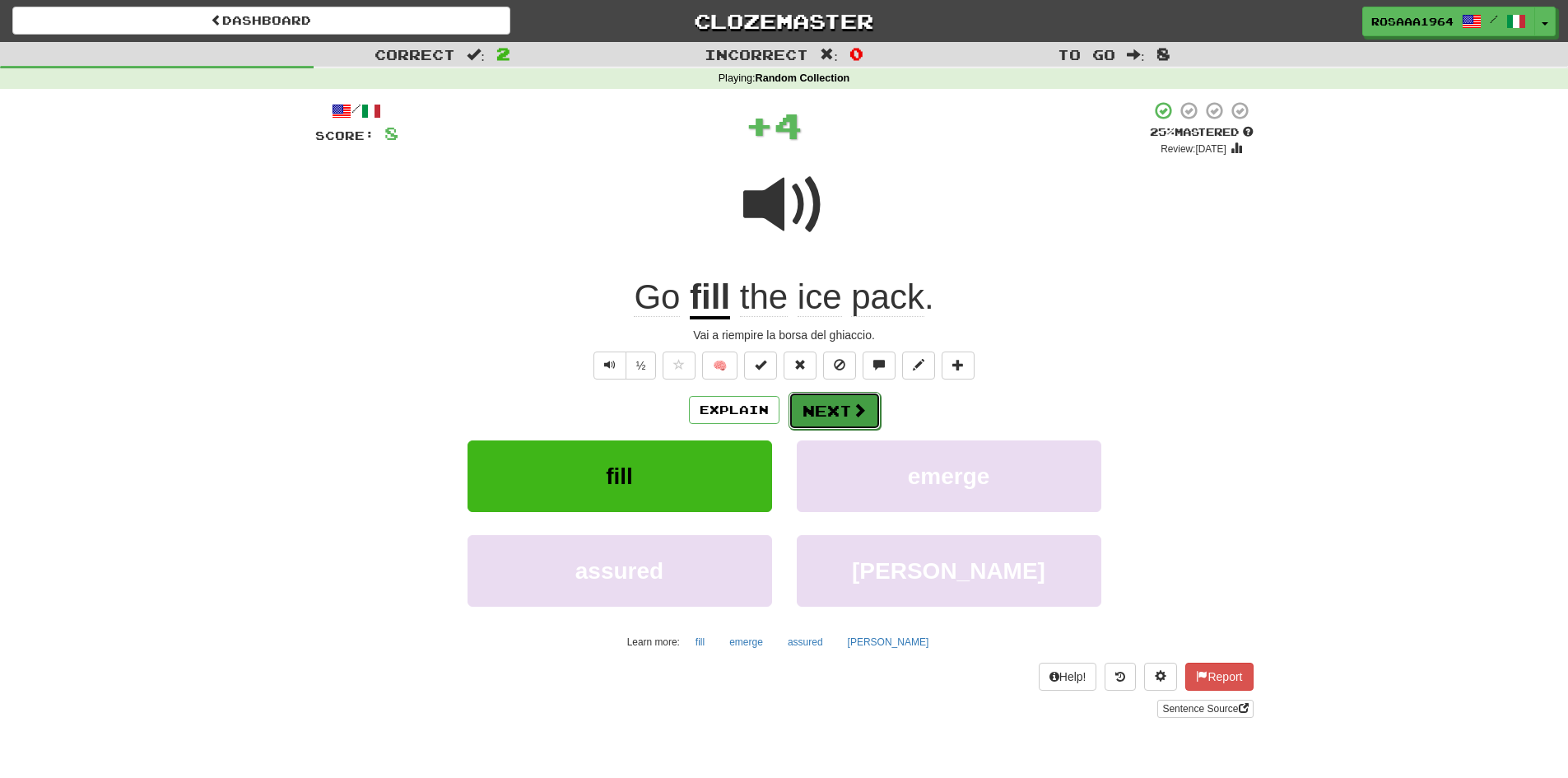
click at [821, 408] on button "Next" at bounding box center [834, 411] width 92 height 38
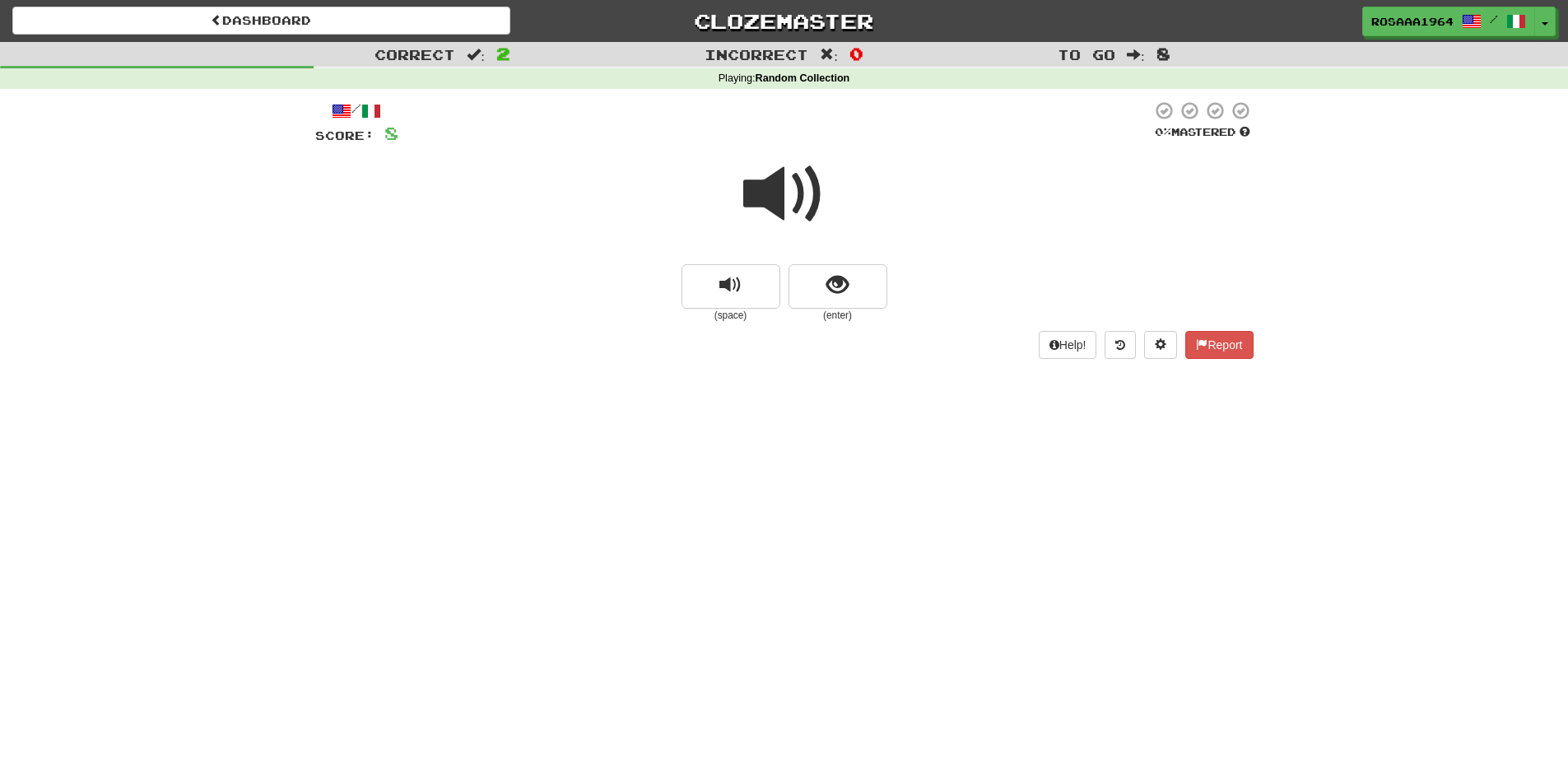
click at [793, 211] on span at bounding box center [784, 194] width 82 height 82
click at [822, 297] on button "show sentence" at bounding box center [838, 287] width 99 height 44
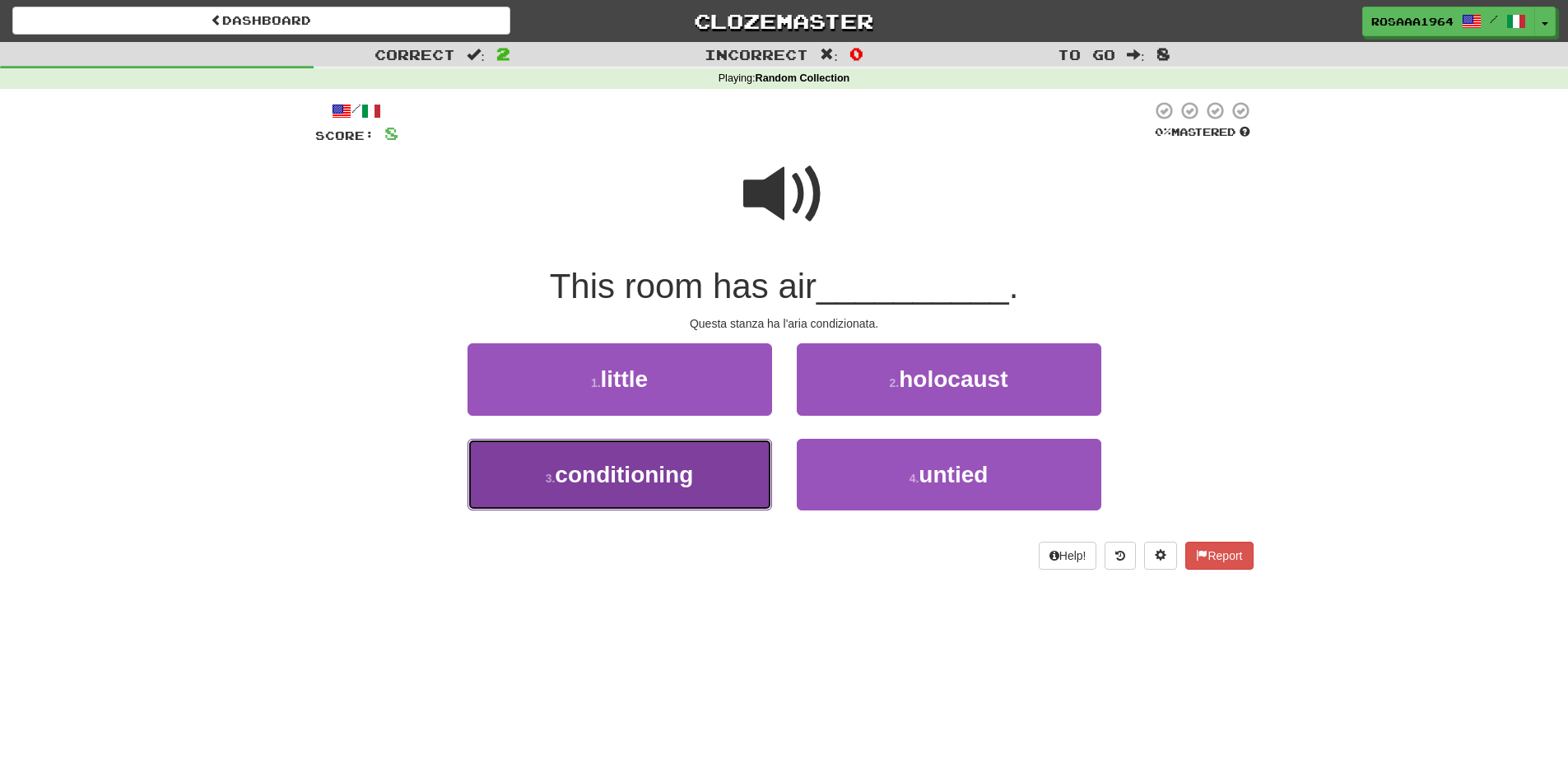
click at [657, 476] on span "conditioning" at bounding box center [623, 474] width 139 height 26
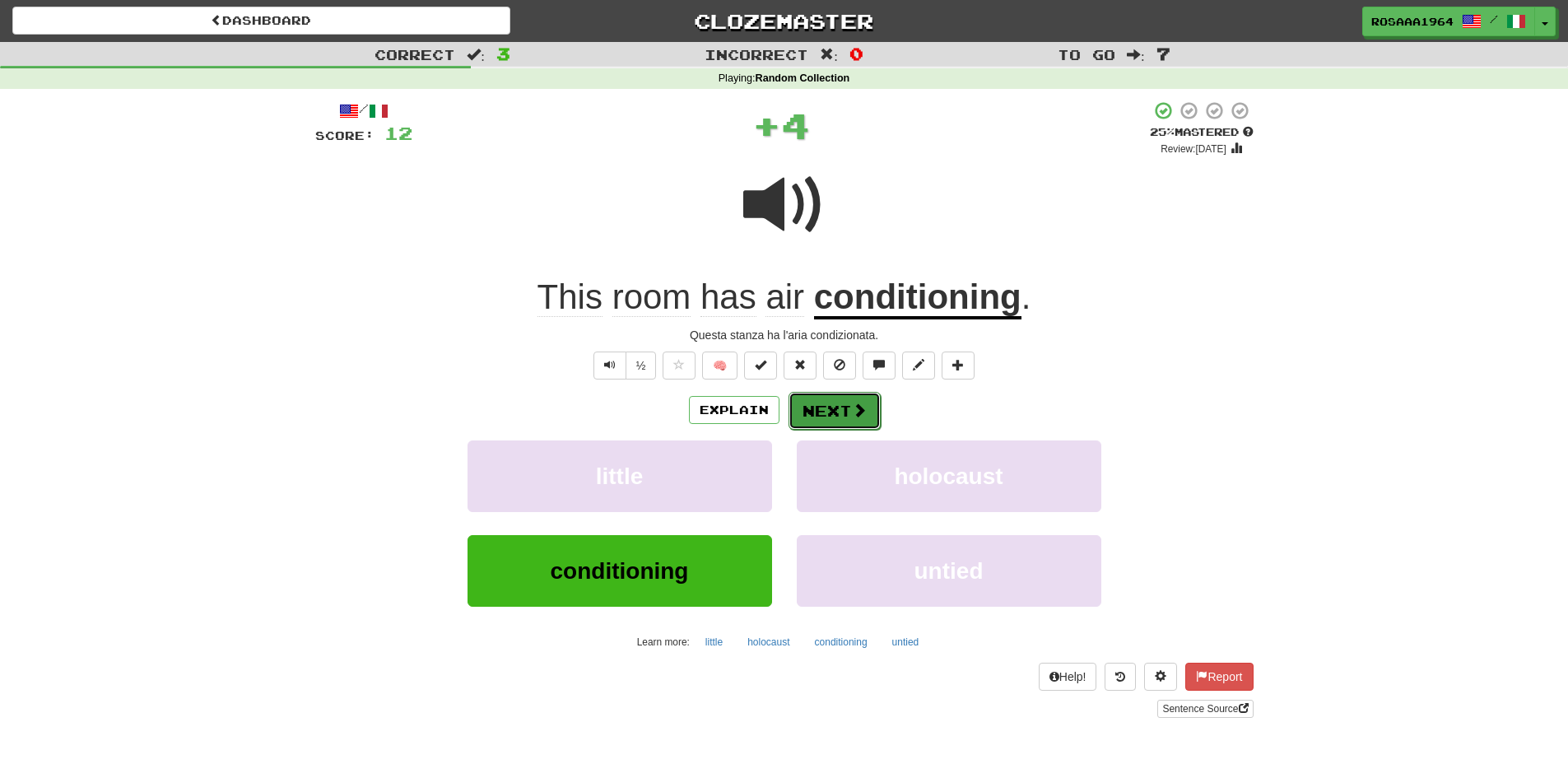
click at [828, 411] on button "Next" at bounding box center [834, 411] width 92 height 38
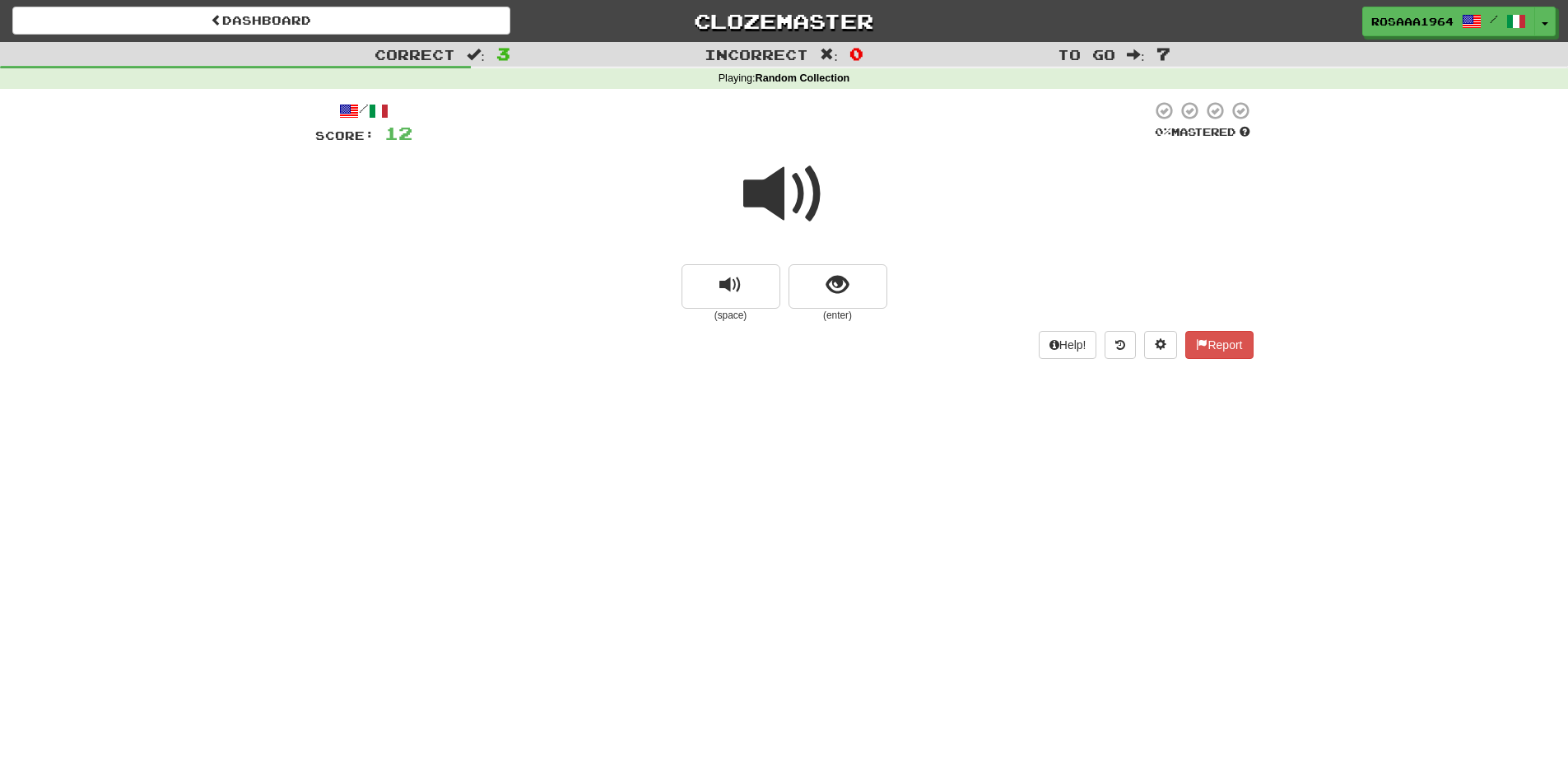
click at [797, 201] on span at bounding box center [784, 194] width 82 height 82
click at [826, 281] on button "show sentence" at bounding box center [838, 287] width 99 height 44
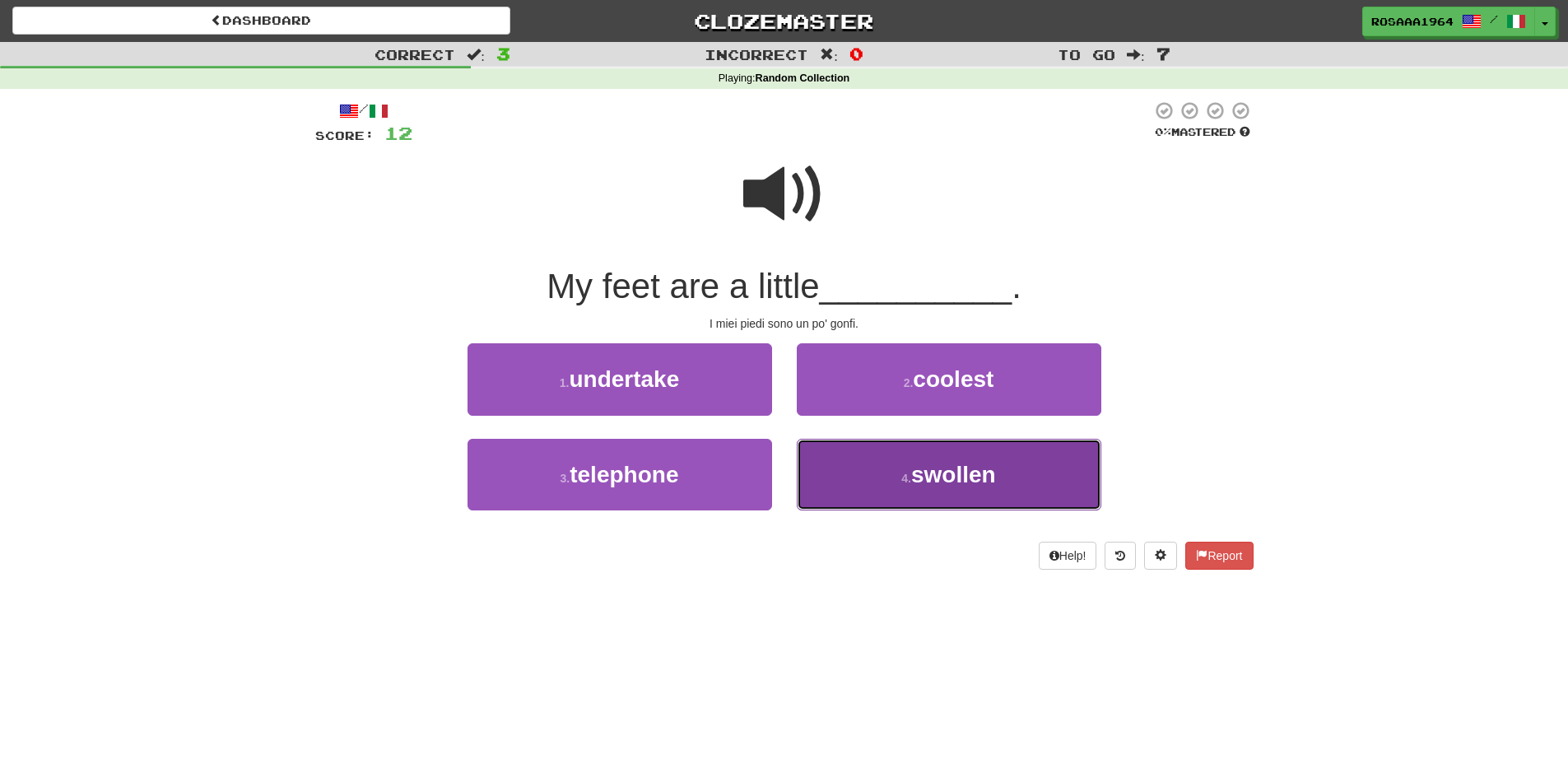
click at [952, 486] on span "swollen" at bounding box center [954, 474] width 85 height 26
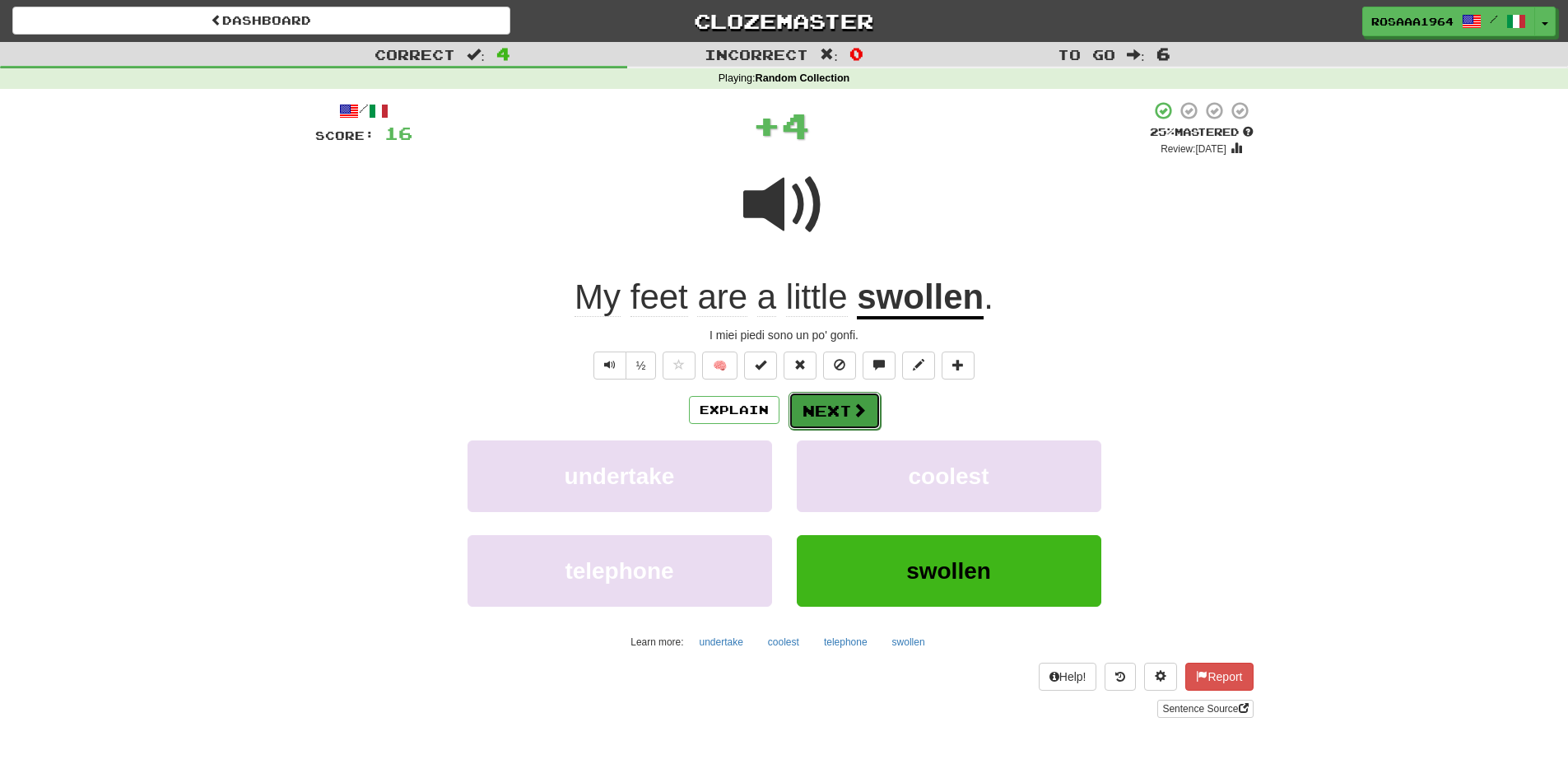
click at [844, 409] on button "Next" at bounding box center [834, 411] width 92 height 38
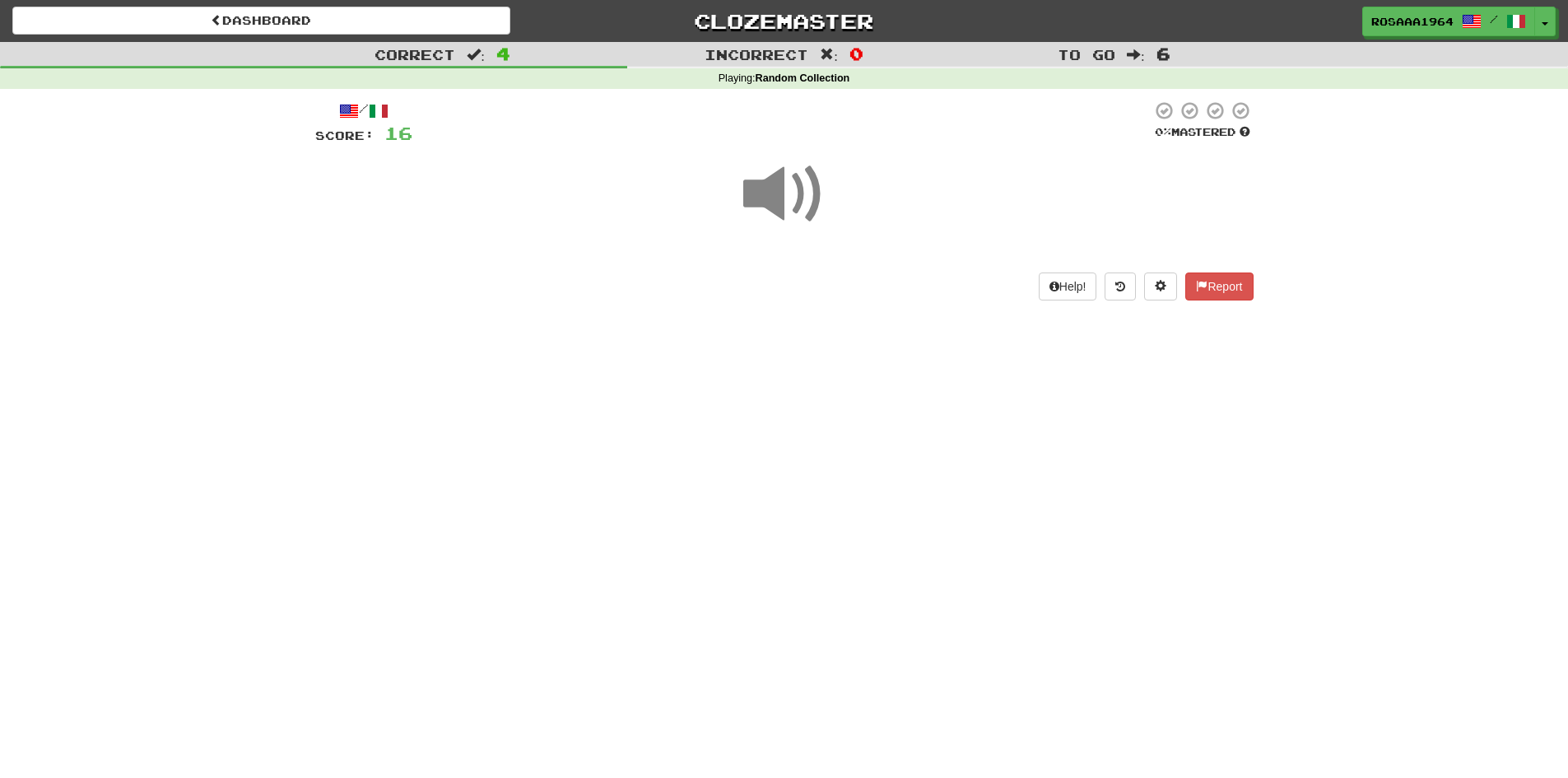
click at [781, 190] on span at bounding box center [784, 194] width 82 height 82
click at [787, 197] on span at bounding box center [784, 194] width 82 height 82
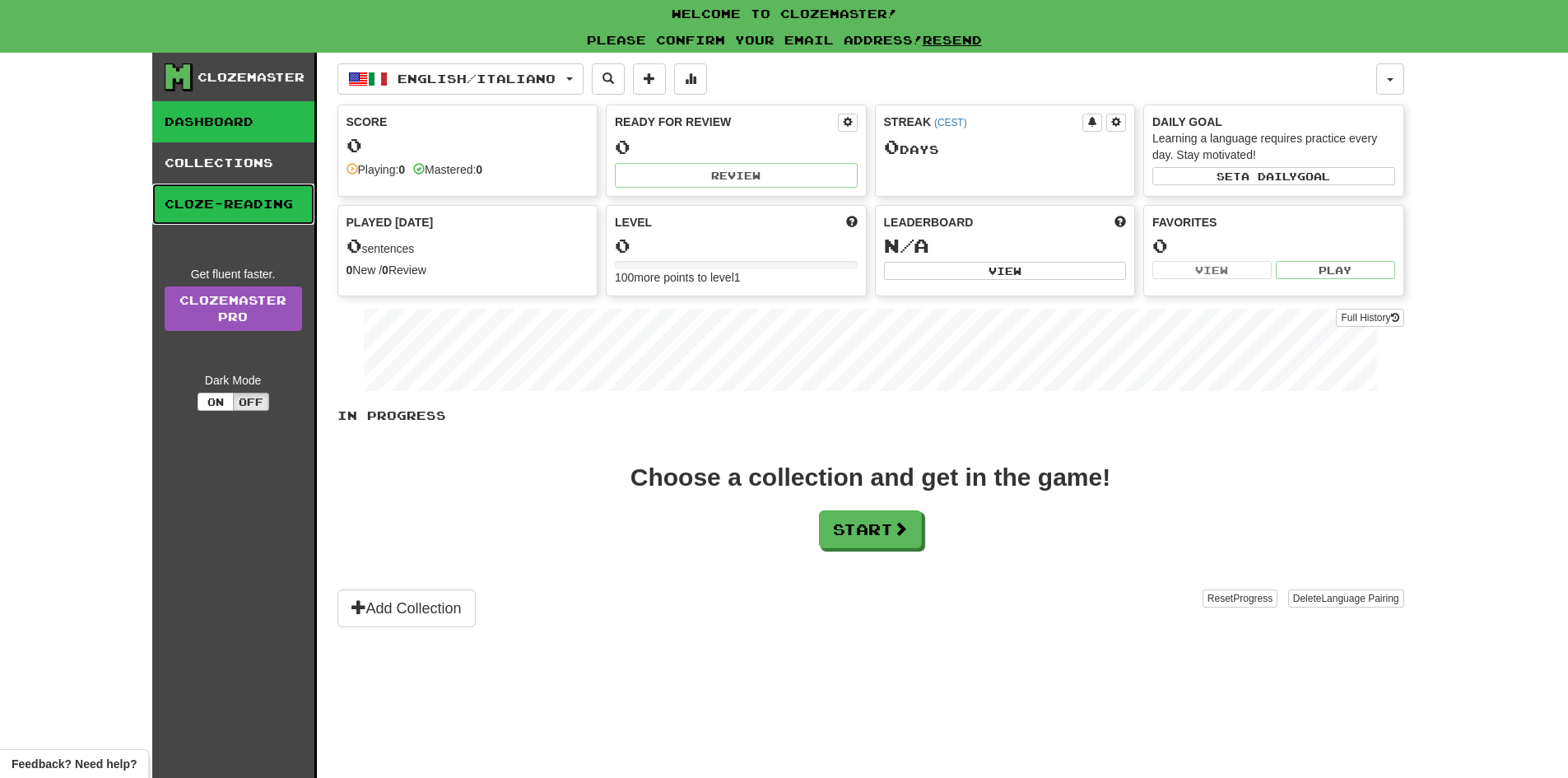
click at [227, 213] on link "Cloze-Reading" at bounding box center [233, 204] width 162 height 41
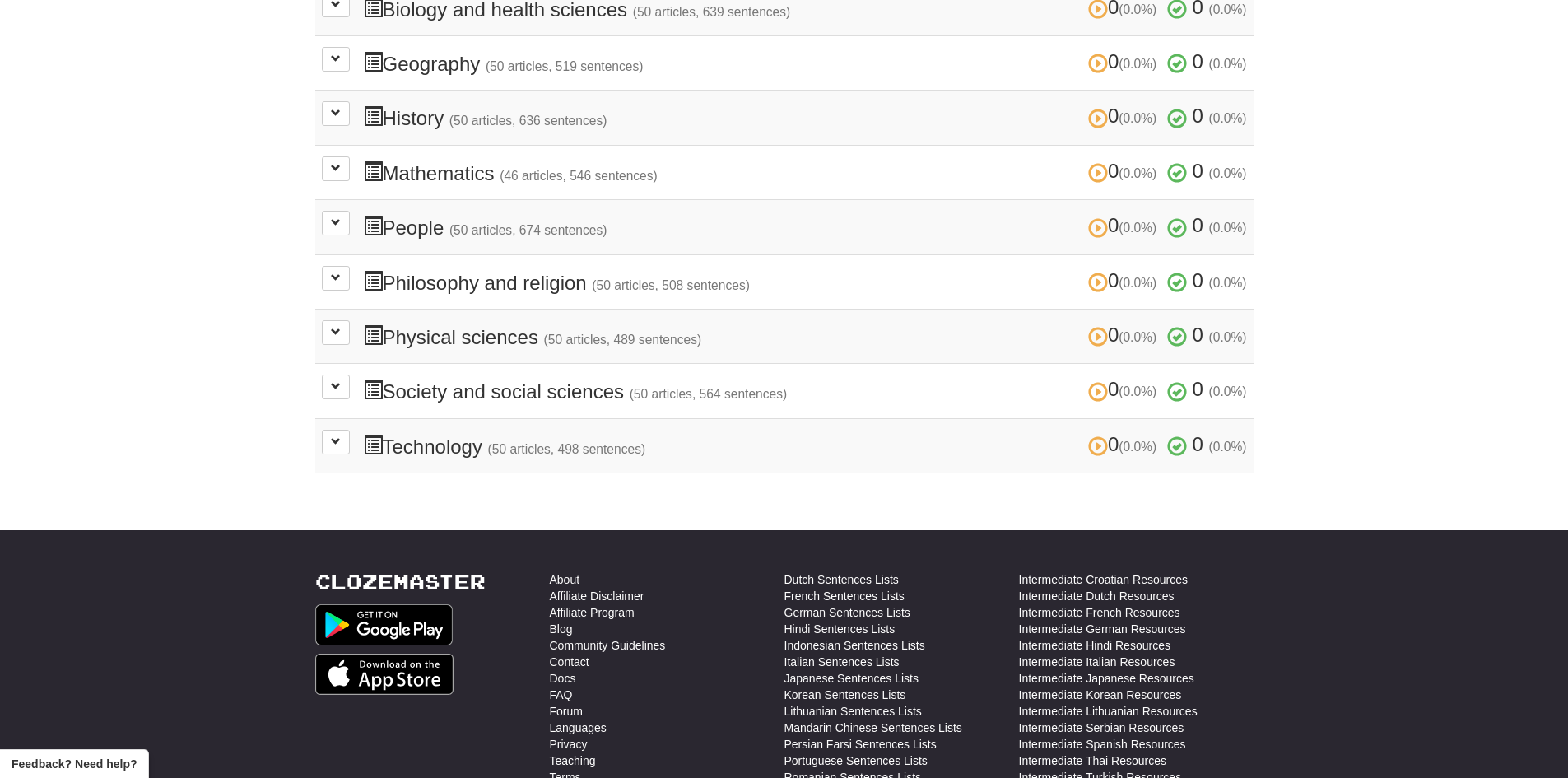
scroll to position [741, 0]
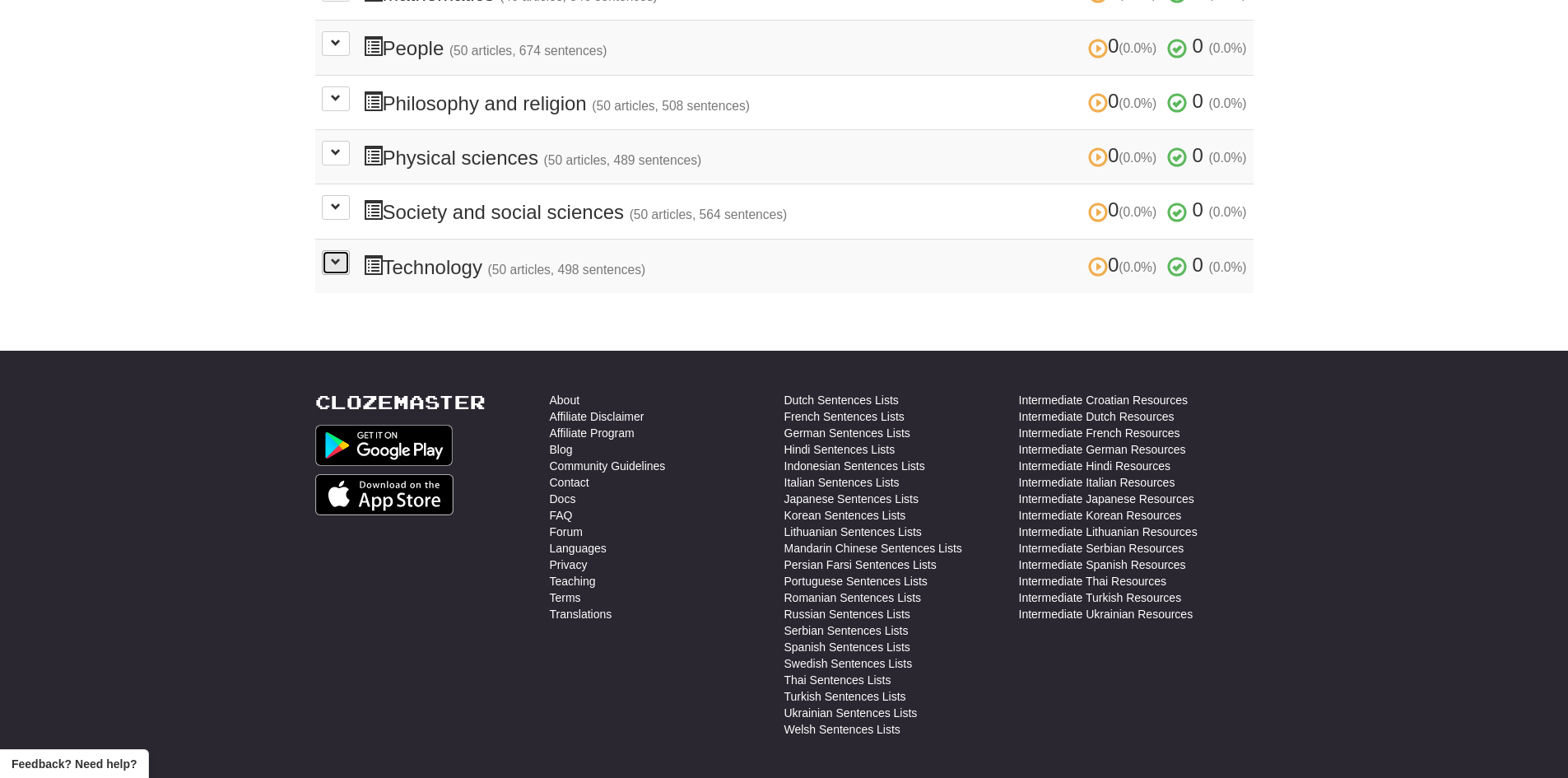
click at [328, 263] on button at bounding box center [336, 262] width 28 height 25
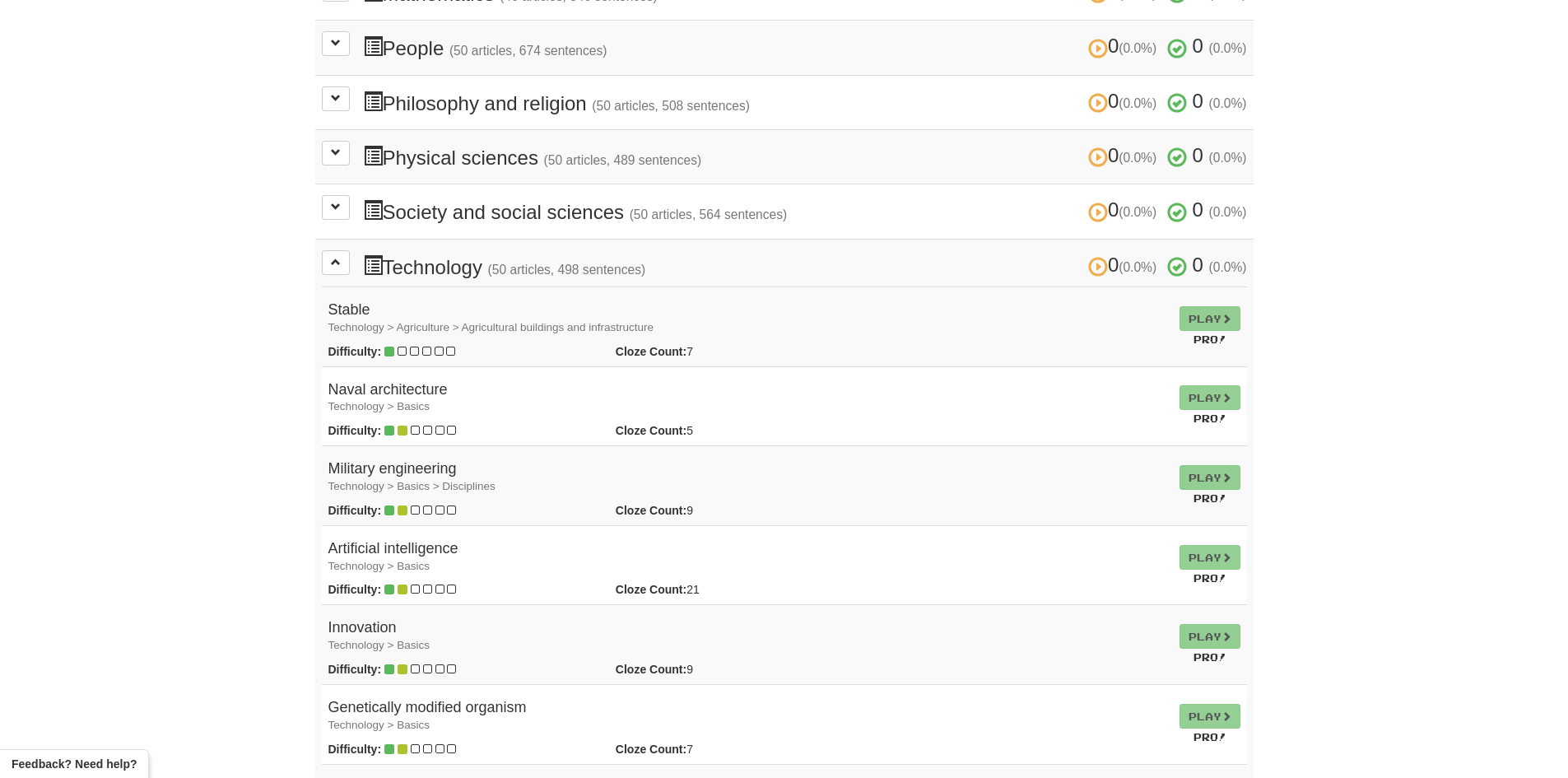
click at [1207, 482] on td "Play Pro!" at bounding box center [1210, 486] width 74 height 80
click at [1201, 477] on td "Play Pro!" at bounding box center [1210, 486] width 74 height 80
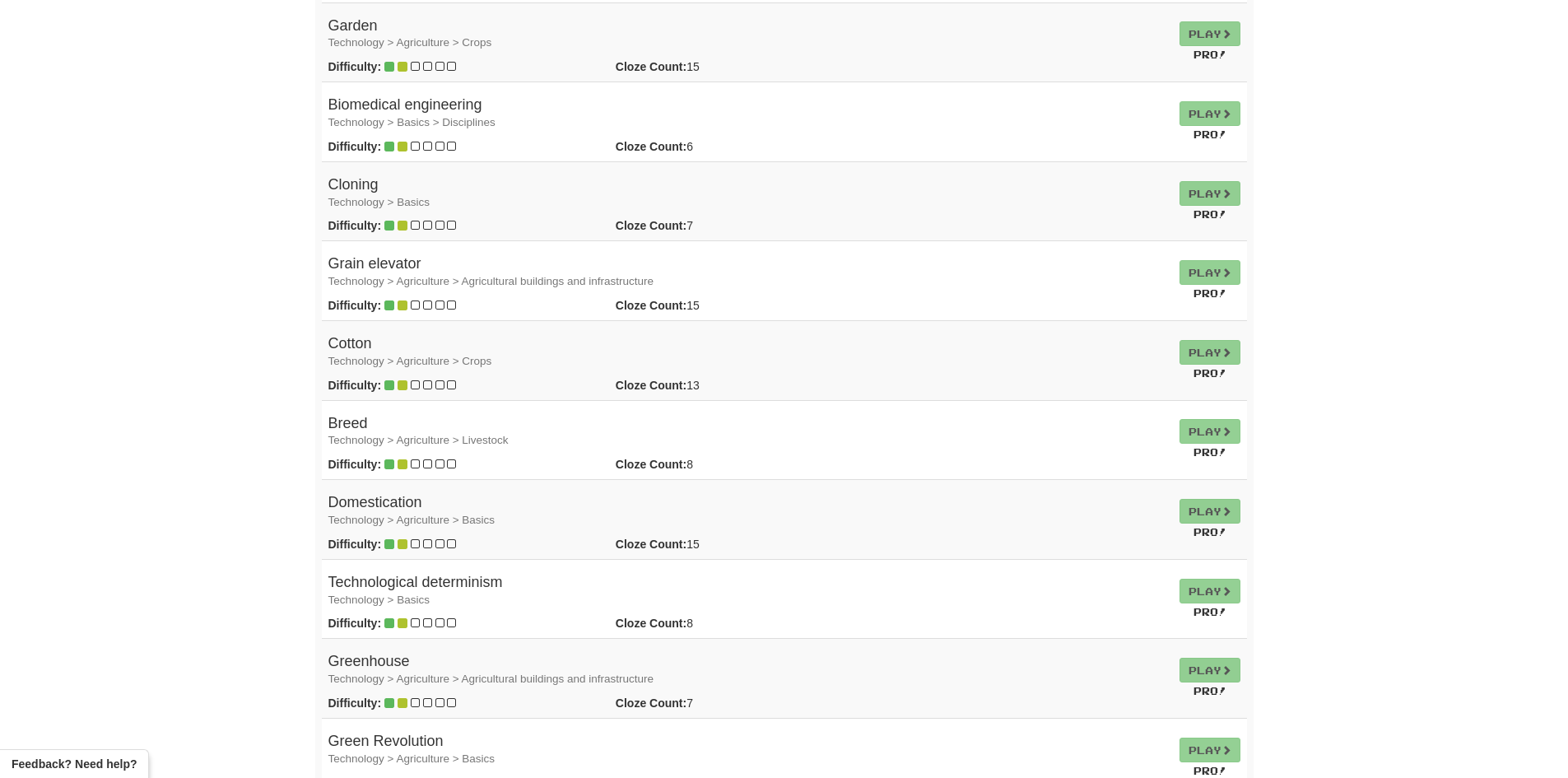
scroll to position [3540, 0]
